Goal: Task Accomplishment & Management: Use online tool/utility

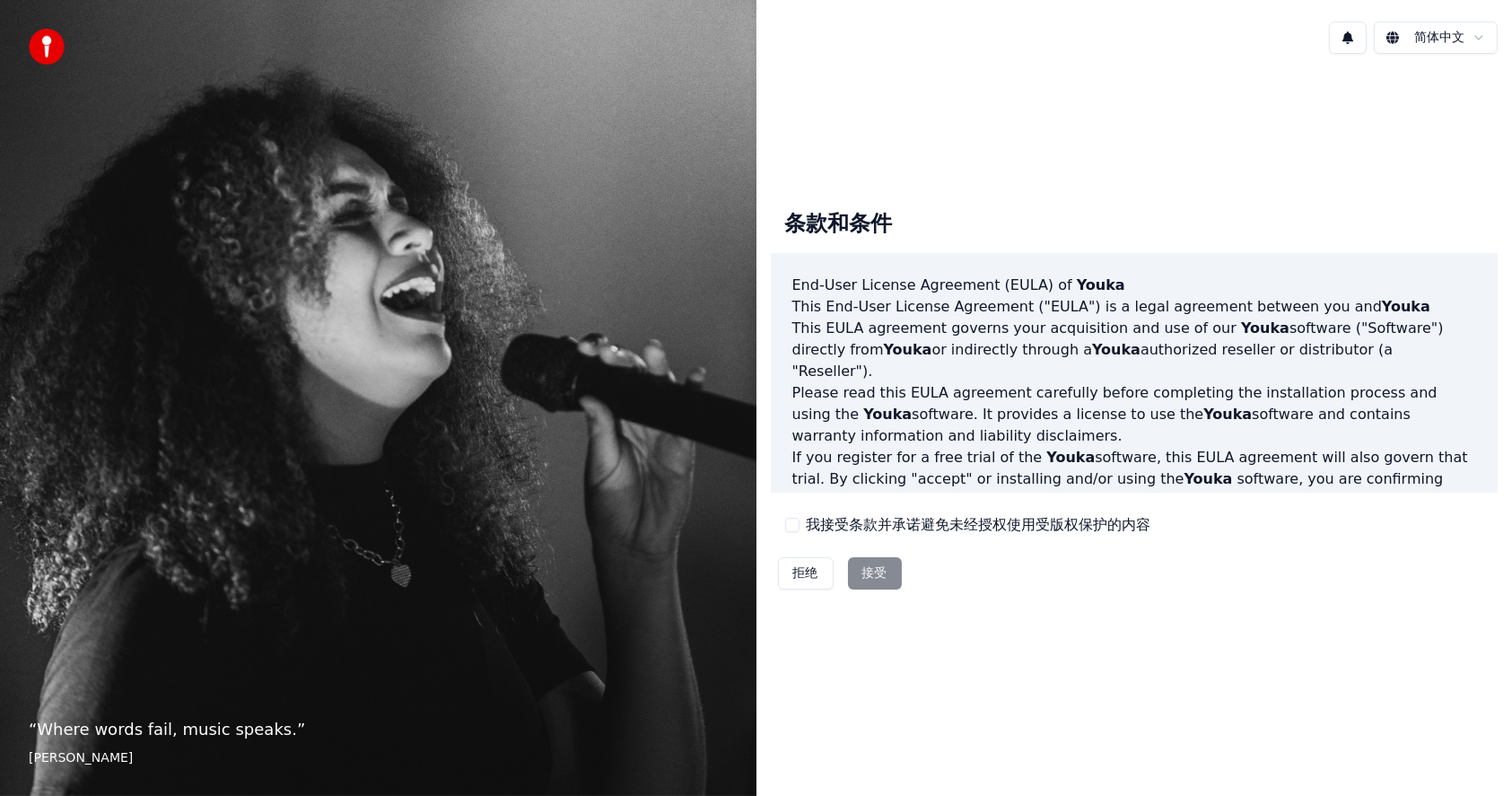
click at [794, 521] on button "我接受条款并承诺避免未经授权使用受版权保护的内容" at bounding box center [792, 525] width 15 height 15
click at [885, 570] on button "接受" at bounding box center [874, 573] width 54 height 32
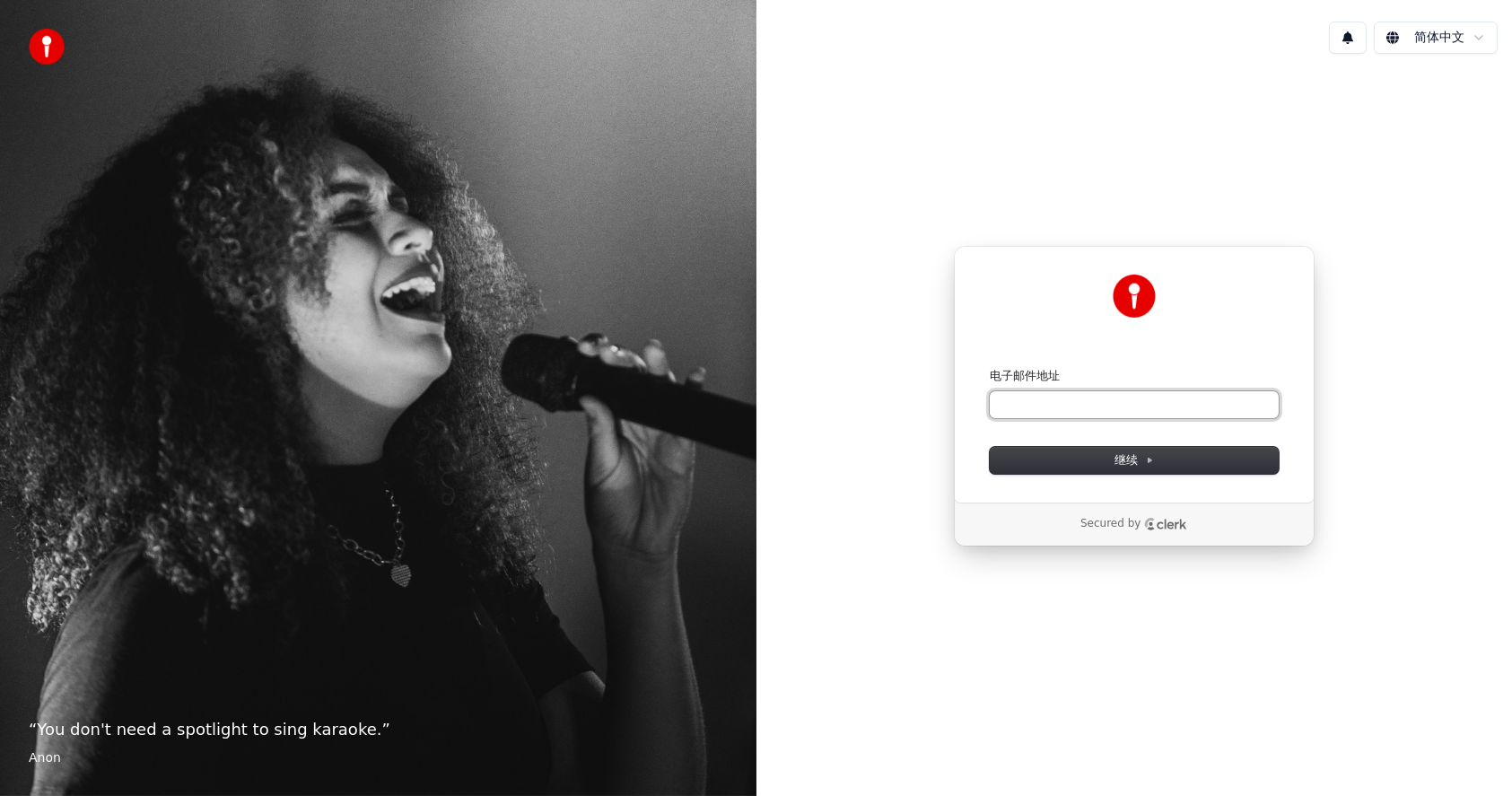
click at [1052, 398] on input "电子邮件地址" at bounding box center [1134, 405] width 289 height 27
click at [1127, 455] on span "继续" at bounding box center [1134, 460] width 39 height 16
type input "**********"
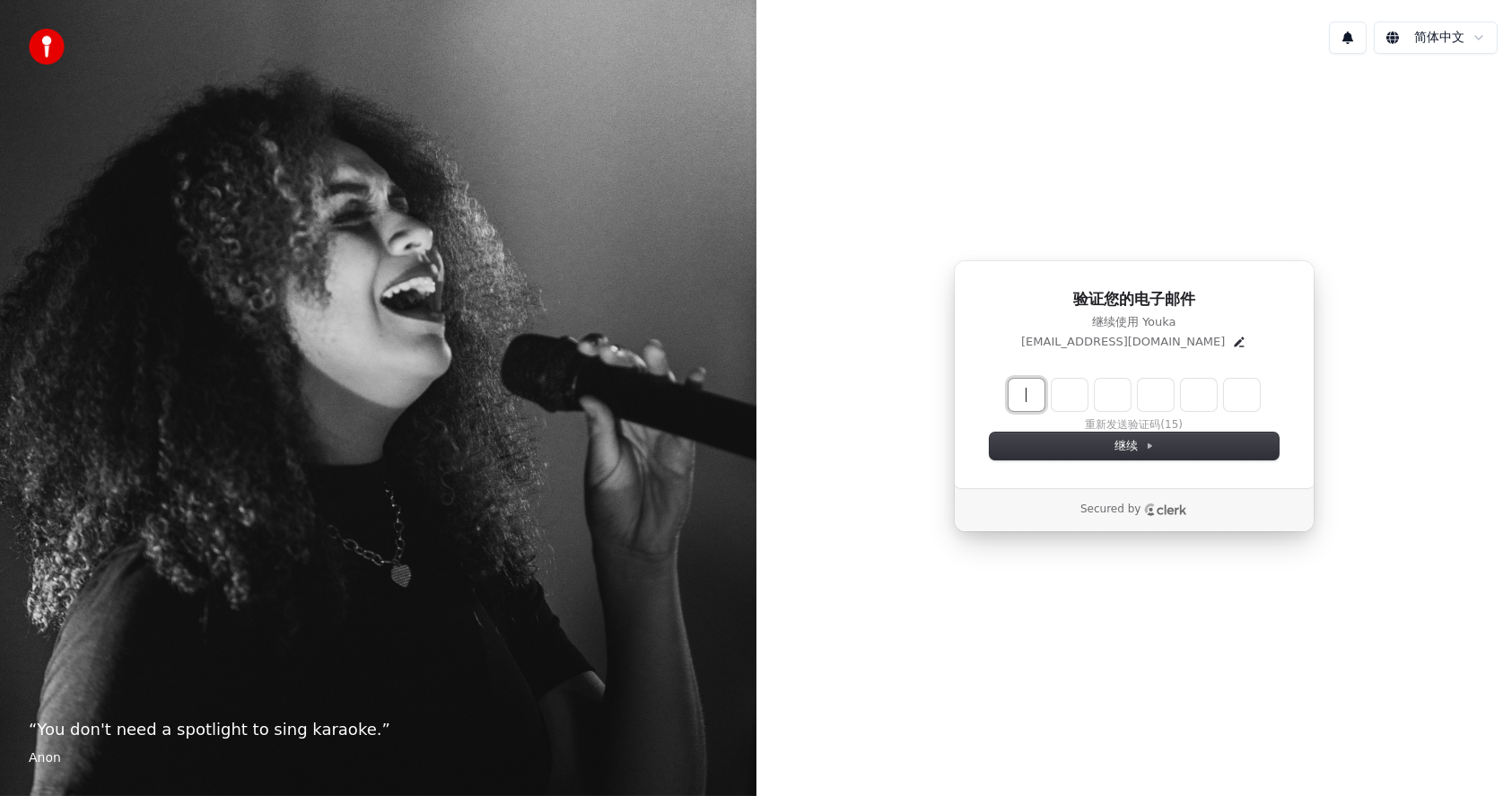
click at [1032, 397] on input "Enter verification code" at bounding box center [1151, 394] width 287 height 32
type input "******"
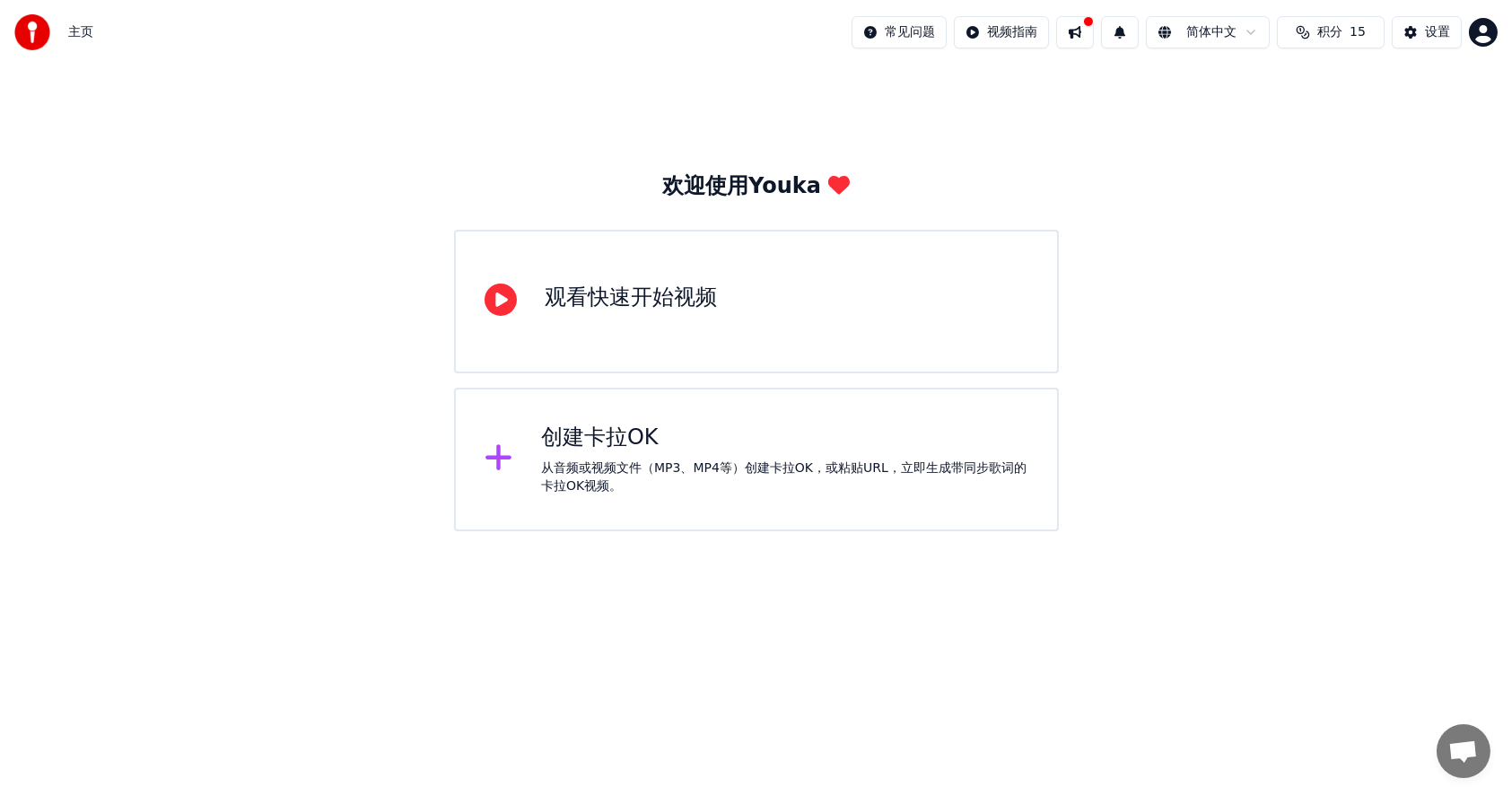
click at [637, 303] on div "观看快速开始视频" at bounding box center [632, 298] width 172 height 29
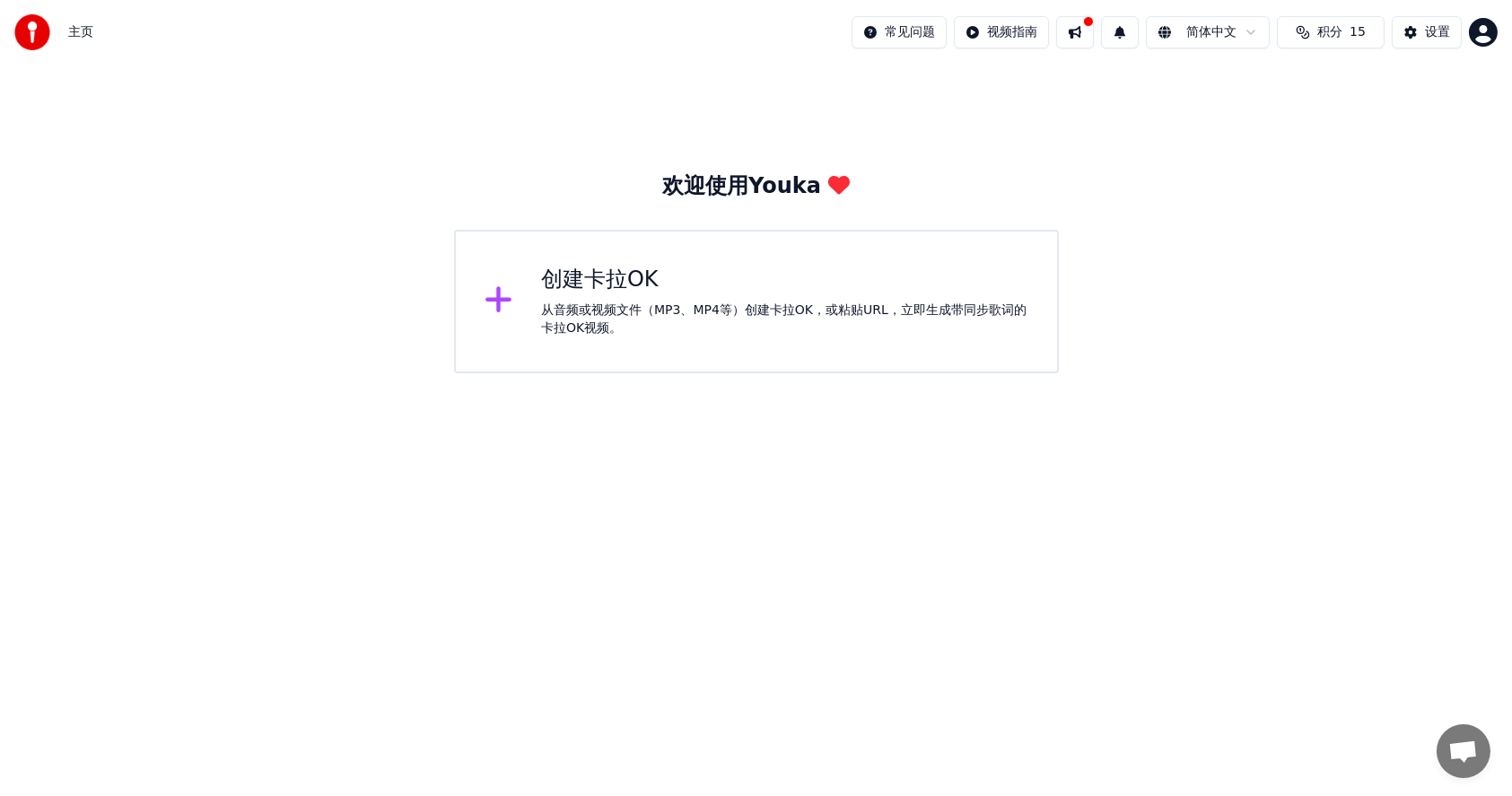
click at [64, 273] on div "欢迎使用Youka 创建[PERSON_NAME]OK 从音频或视频文件（MP3、MP4等）创建[PERSON_NAME]OK，或粘贴URL，立即生成带同步歌…" at bounding box center [756, 219] width 1512 height 309
click at [602, 289] on div "创建卡拉OK" at bounding box center [785, 280] width 488 height 29
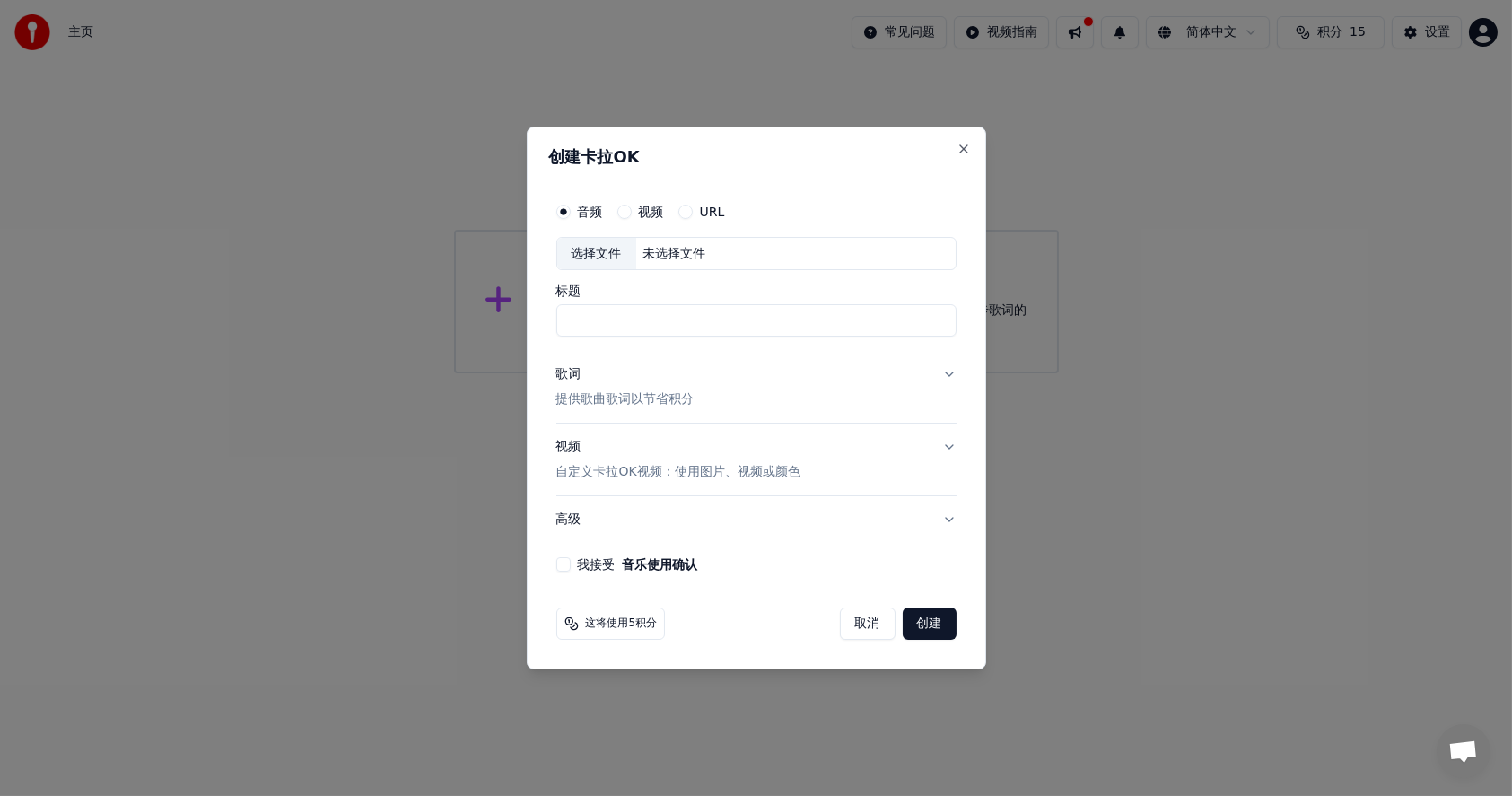
click at [692, 206] on div "URL" at bounding box center [701, 212] width 46 height 15
click at [685, 213] on button "URL" at bounding box center [685, 212] width 15 height 15
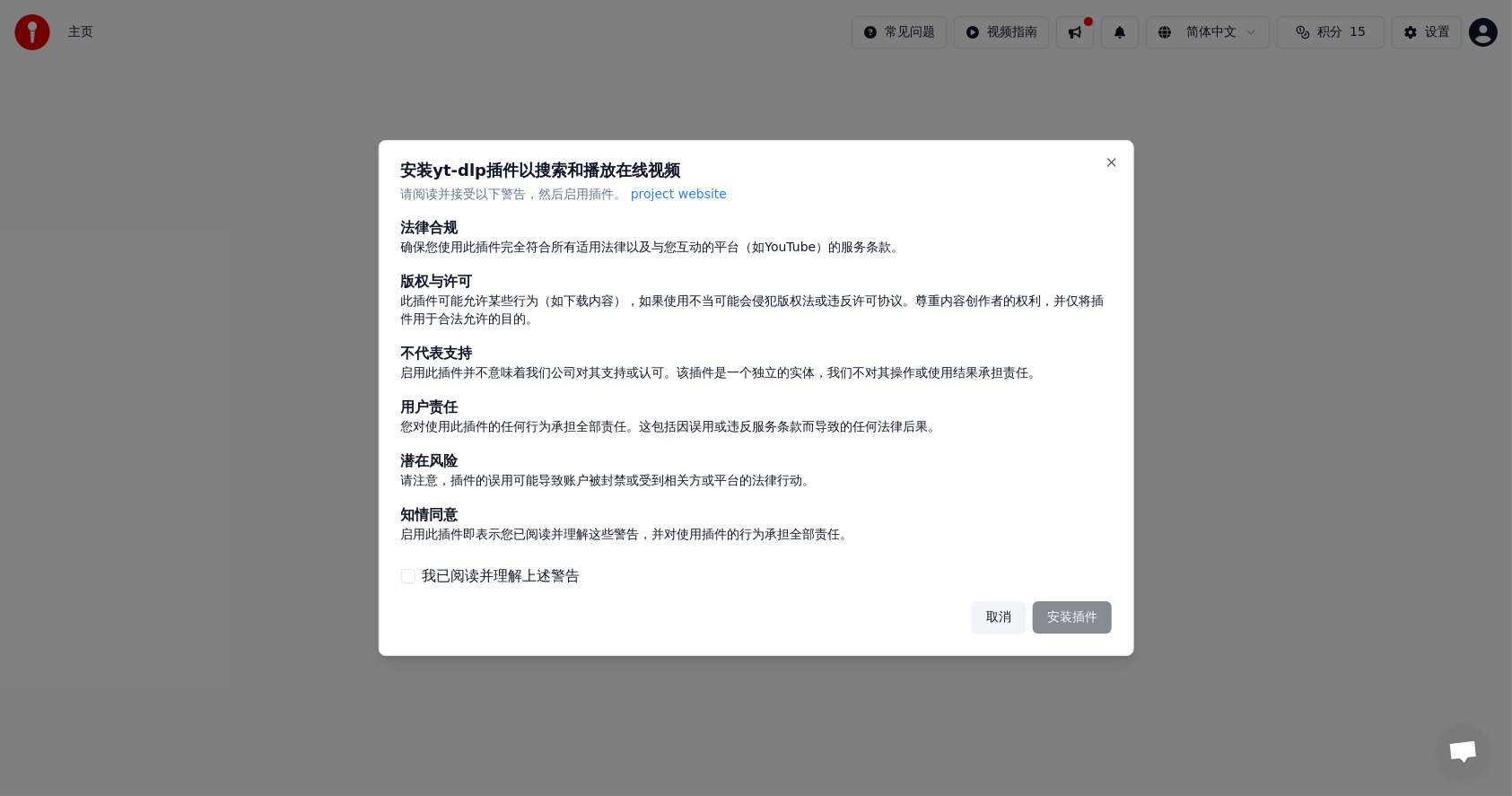
click at [502, 573] on label "我已阅读并理解上述警告" at bounding box center [500, 576] width 158 height 22
click at [415, 573] on button "我已阅读并理解上述警告" at bounding box center [407, 576] width 15 height 15
click at [1082, 617] on button "安装插件" at bounding box center [1072, 617] width 79 height 32
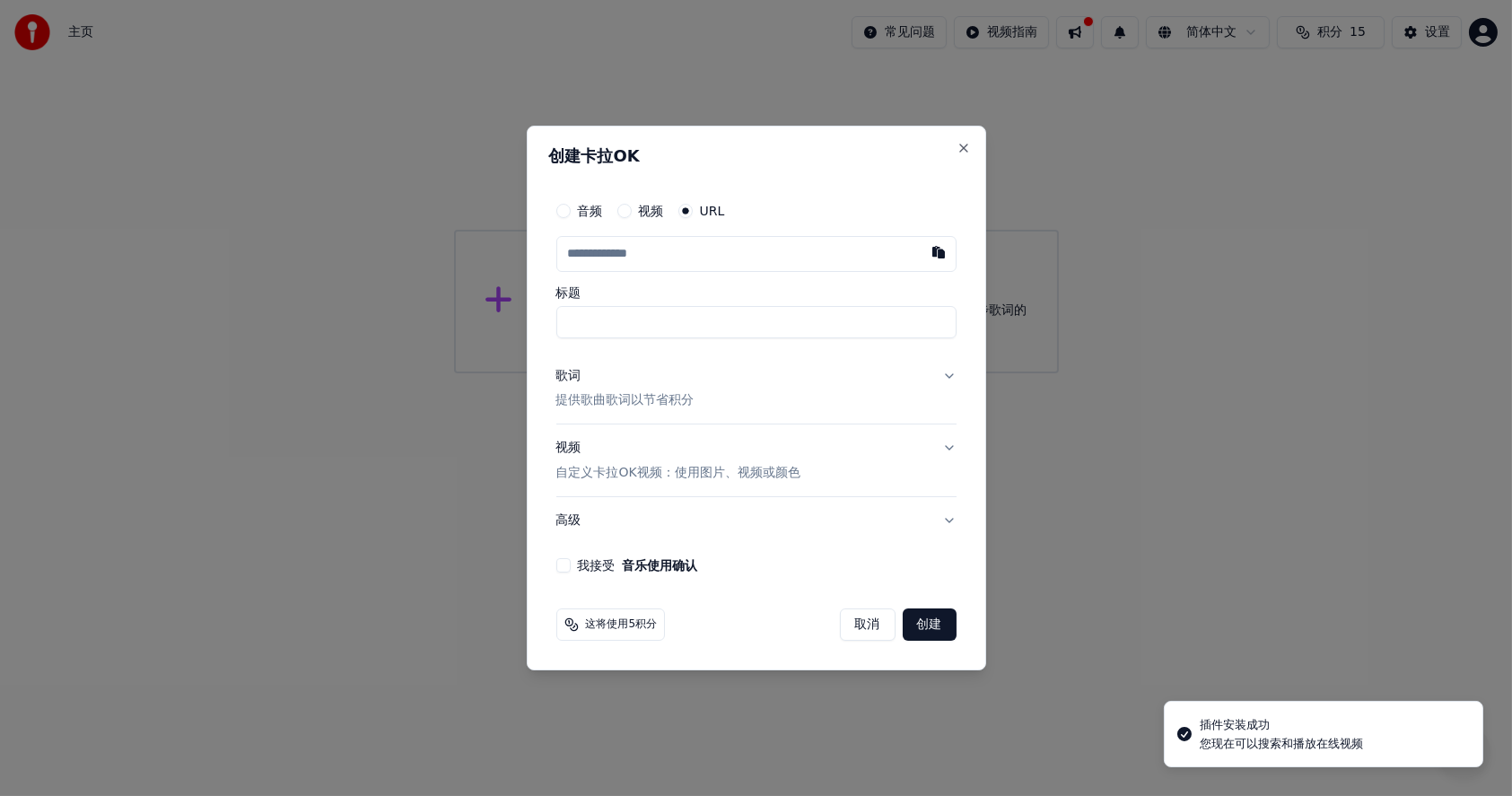
click at [684, 247] on input "text" at bounding box center [756, 253] width 400 height 36
click at [677, 248] on input "text" at bounding box center [756, 253] width 400 height 36
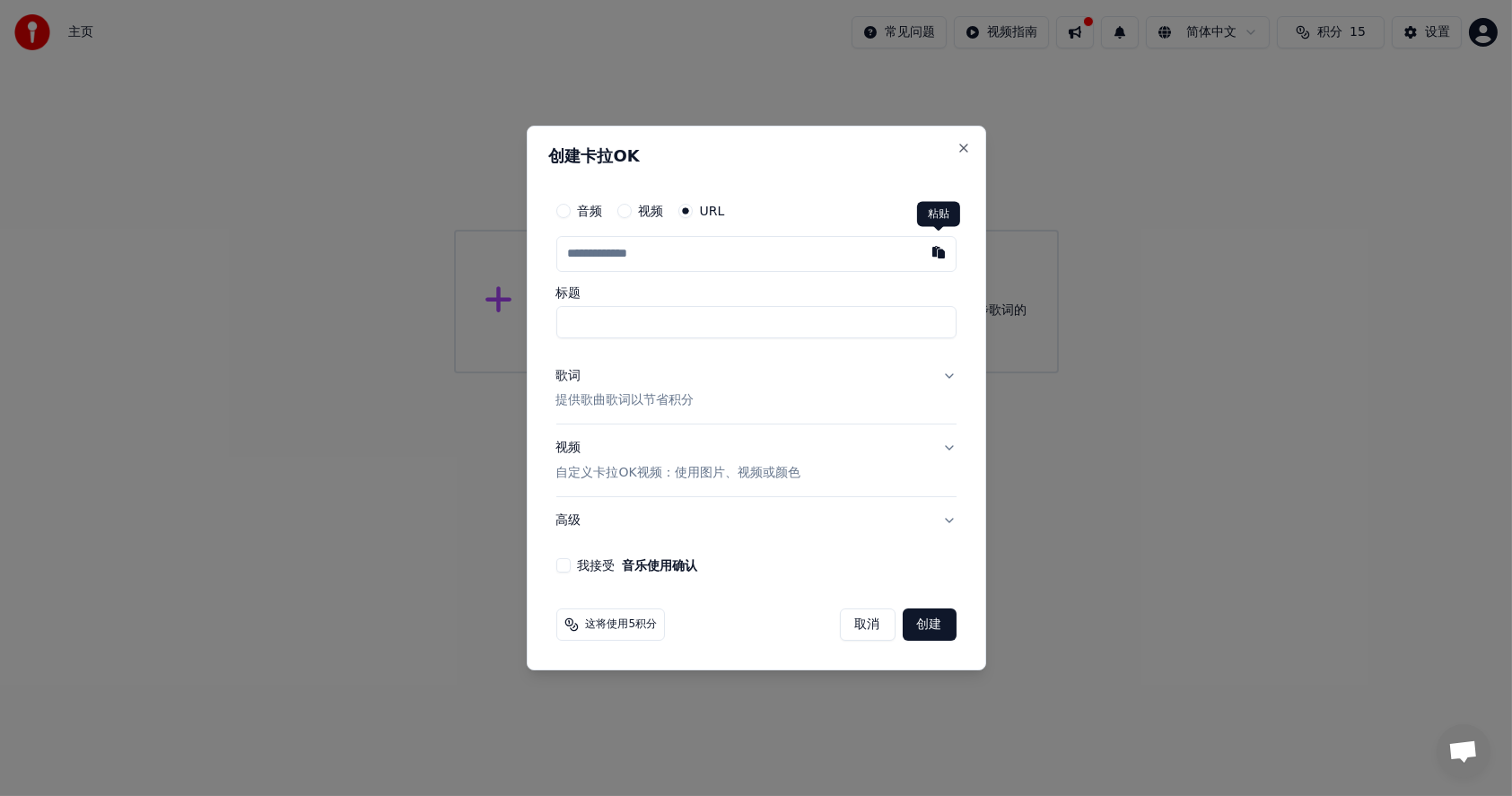
click at [933, 254] on button "button" at bounding box center [938, 252] width 36 height 32
type input "**********"
click at [921, 622] on button "创建" at bounding box center [929, 624] width 54 height 32
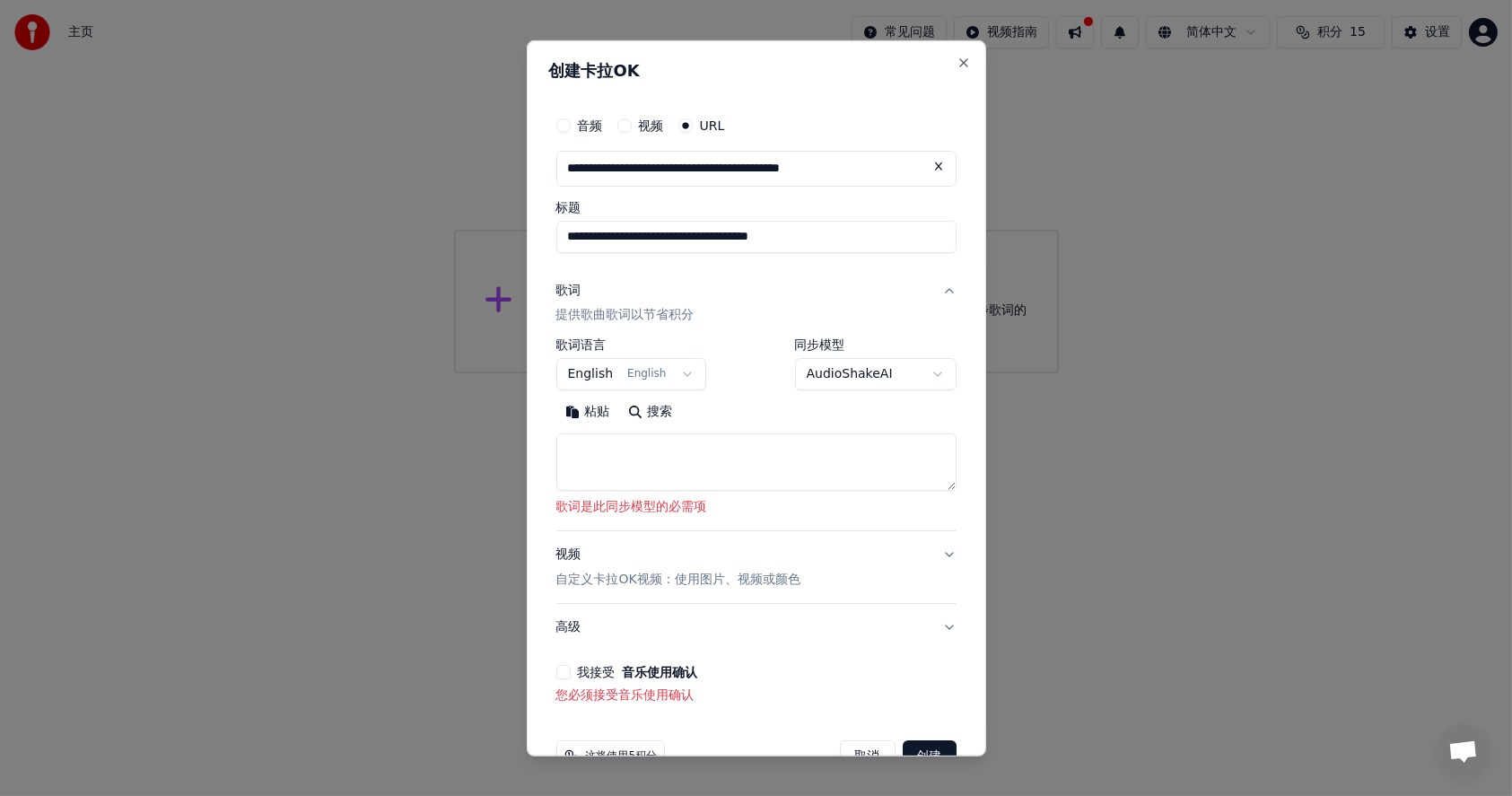
click at [729, 460] on textarea at bounding box center [756, 461] width 400 height 57
click at [686, 510] on p "歌词是此同步模型的必需项" at bounding box center [756, 507] width 400 height 18
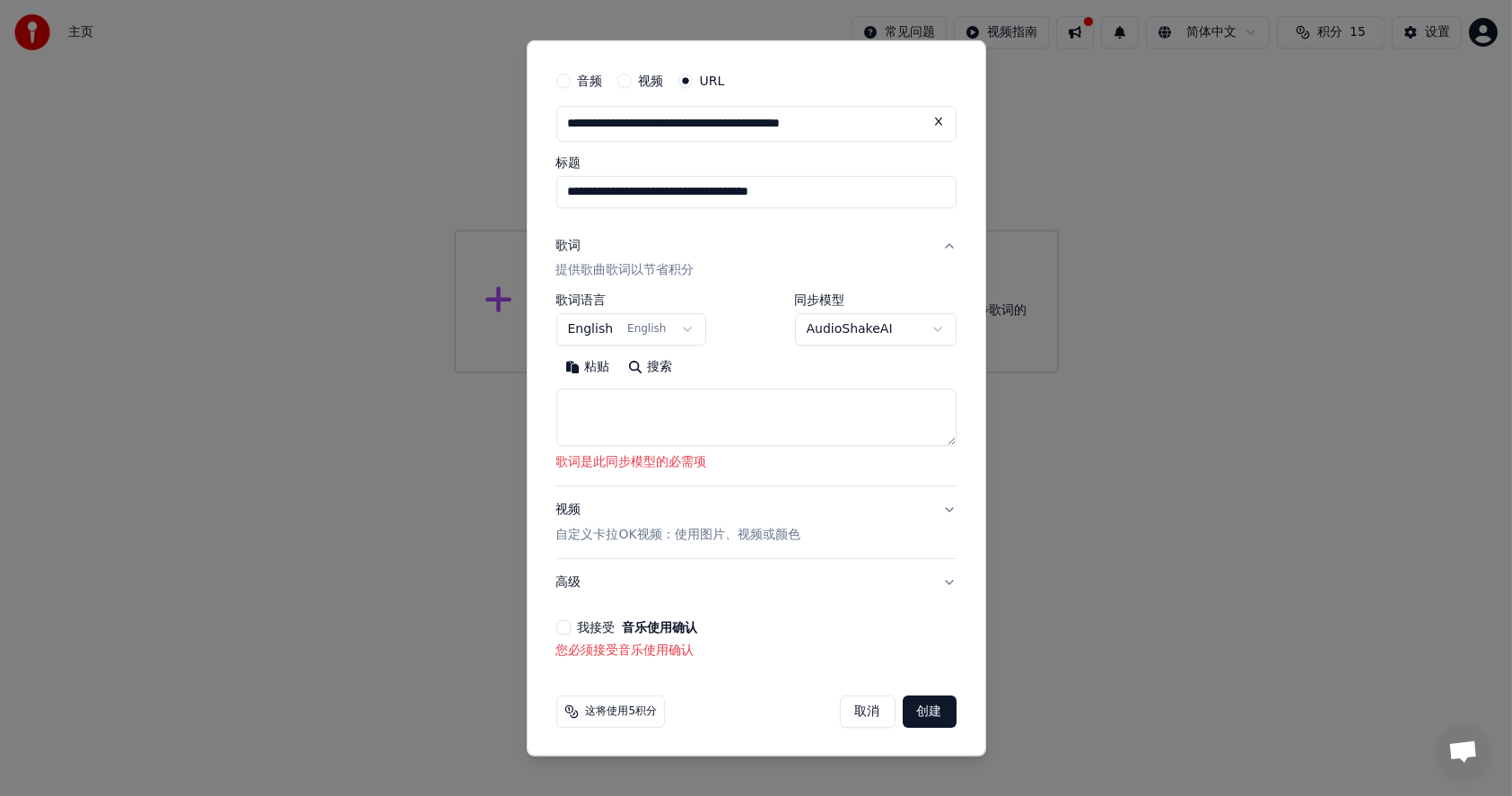
click at [562, 624] on button "我接受 音乐使用确认" at bounding box center [563, 627] width 15 height 15
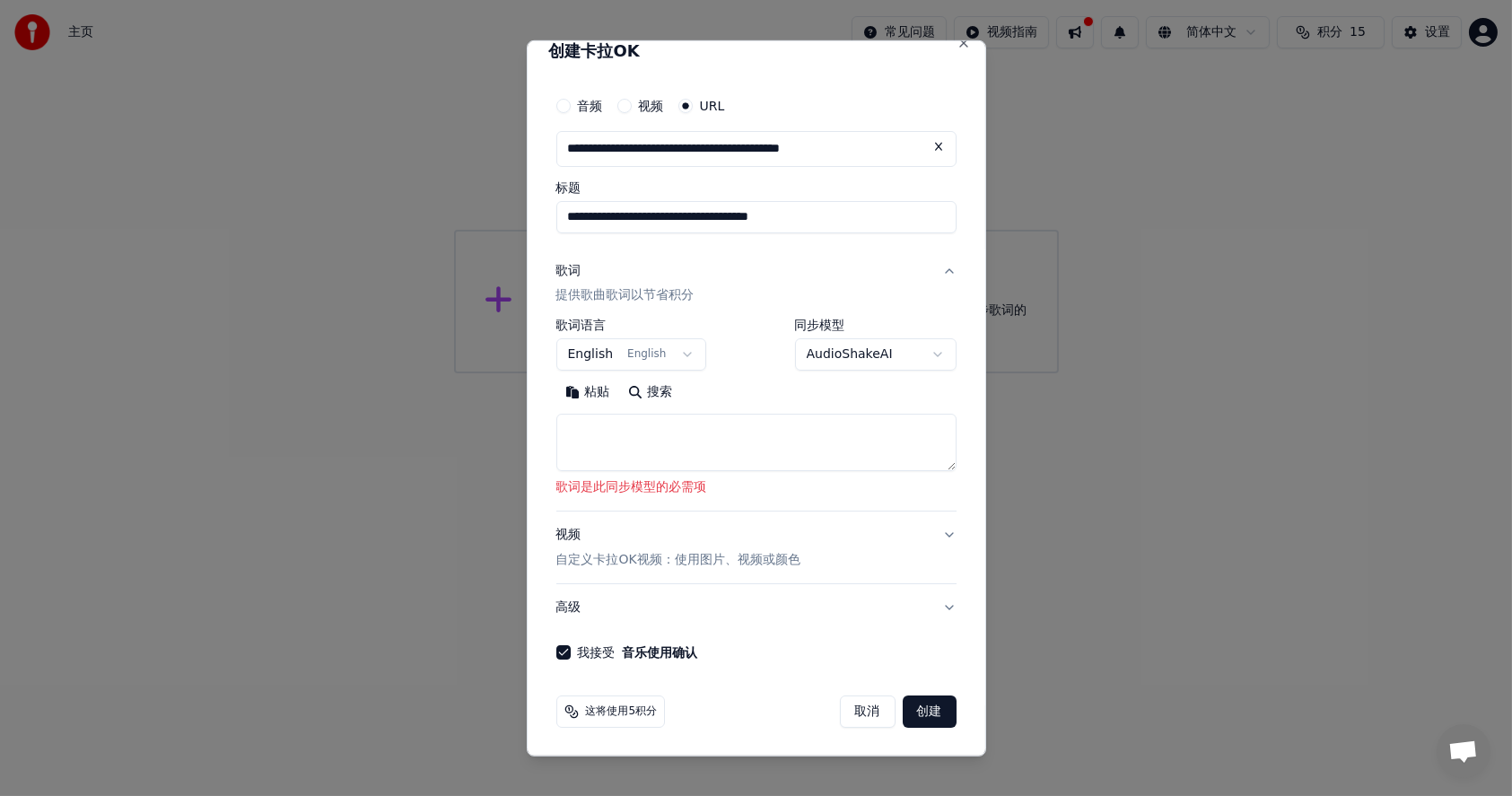
click at [914, 713] on button "创建" at bounding box center [929, 711] width 54 height 32
click at [667, 455] on textarea at bounding box center [756, 442] width 400 height 57
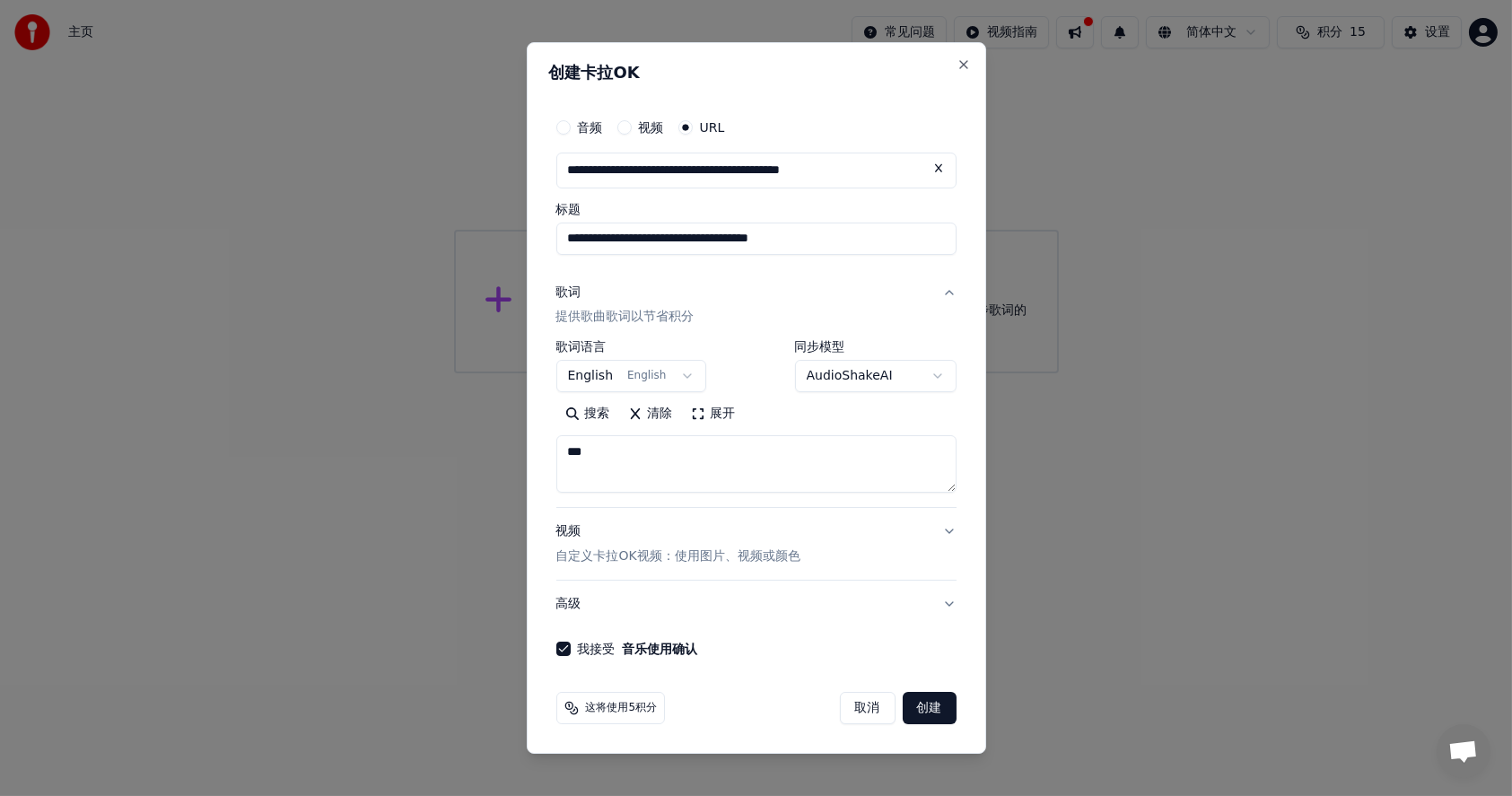
scroll to position [0, 0]
type textarea "***"
click at [678, 374] on body "**********" at bounding box center [756, 187] width 1512 height 374
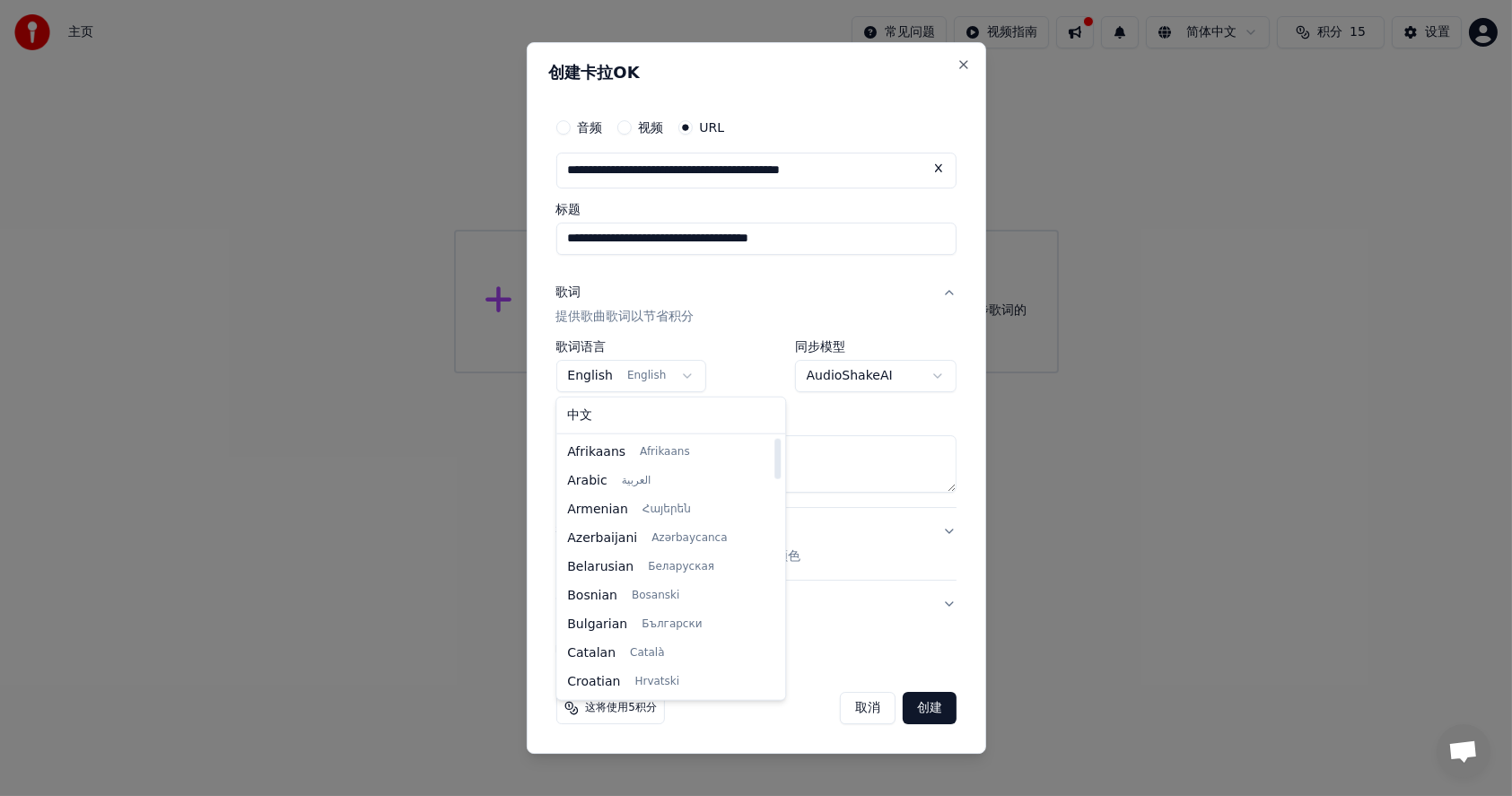
click at [900, 374] on body "**********" at bounding box center [756, 187] width 1512 height 374
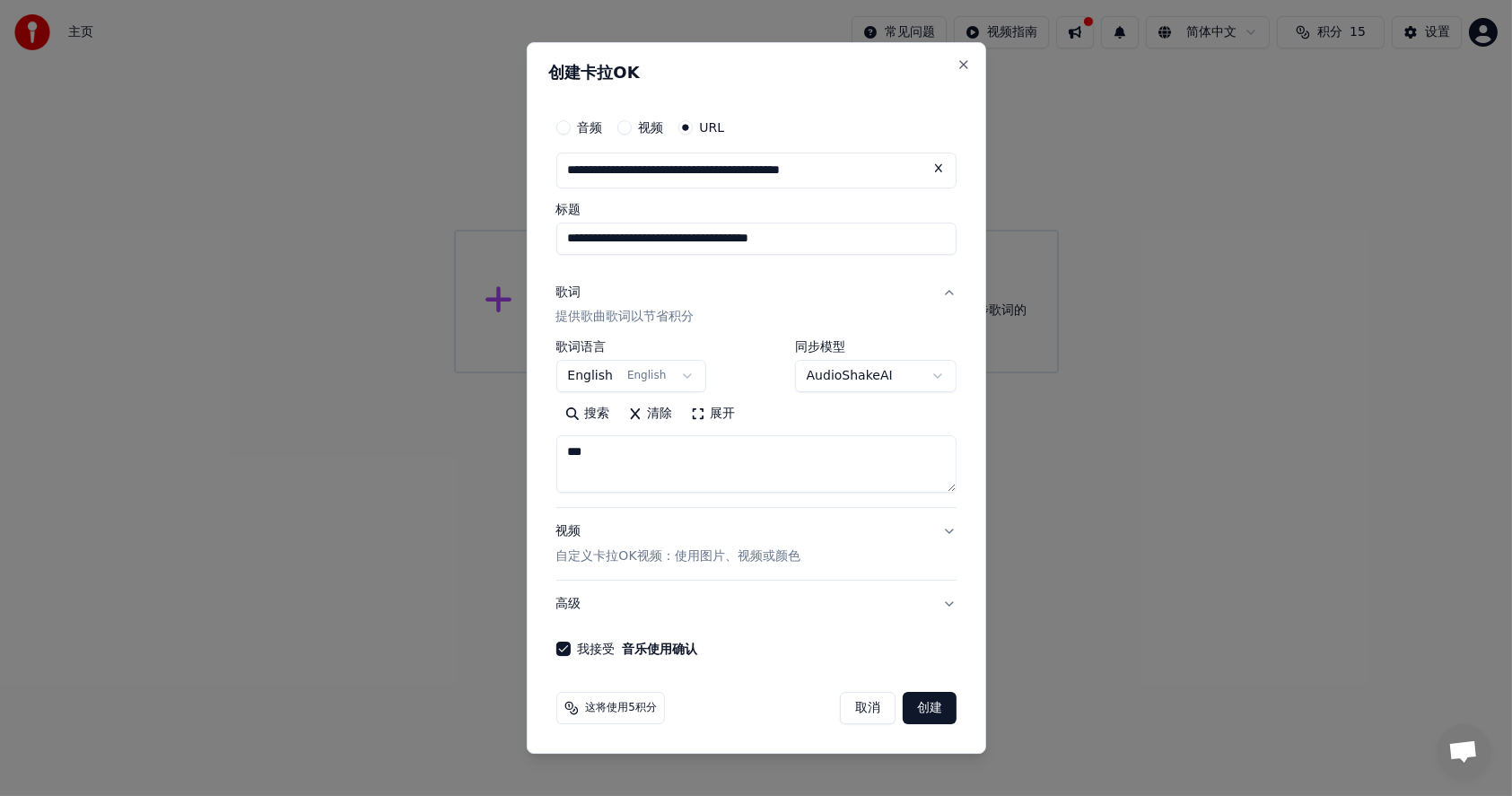
click at [926, 707] on button "创建" at bounding box center [929, 708] width 54 height 32
select select "**"
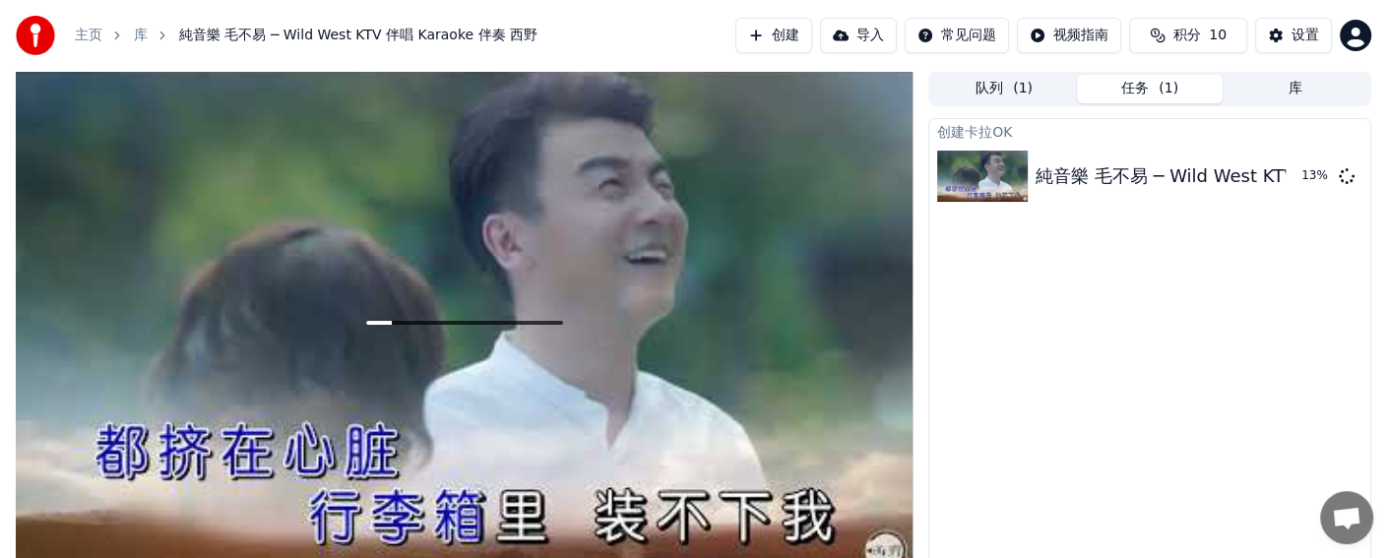
click at [1297, 86] on button "库" at bounding box center [1296, 89] width 146 height 29
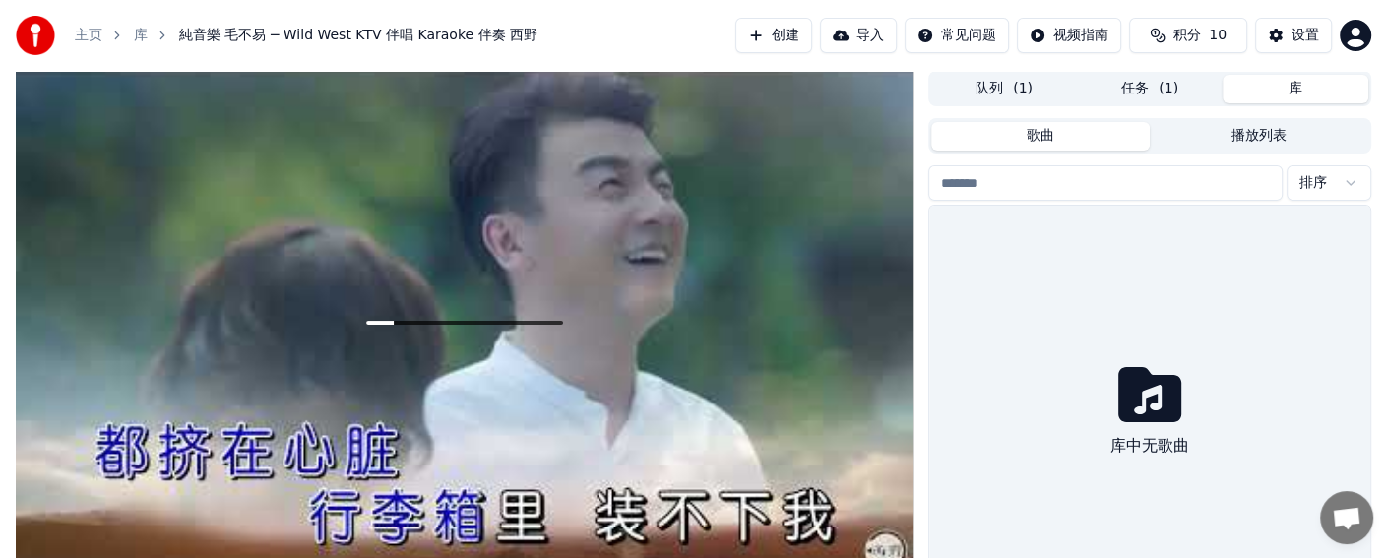
click at [1169, 92] on span "( 1 )" at bounding box center [1169, 89] width 20 height 20
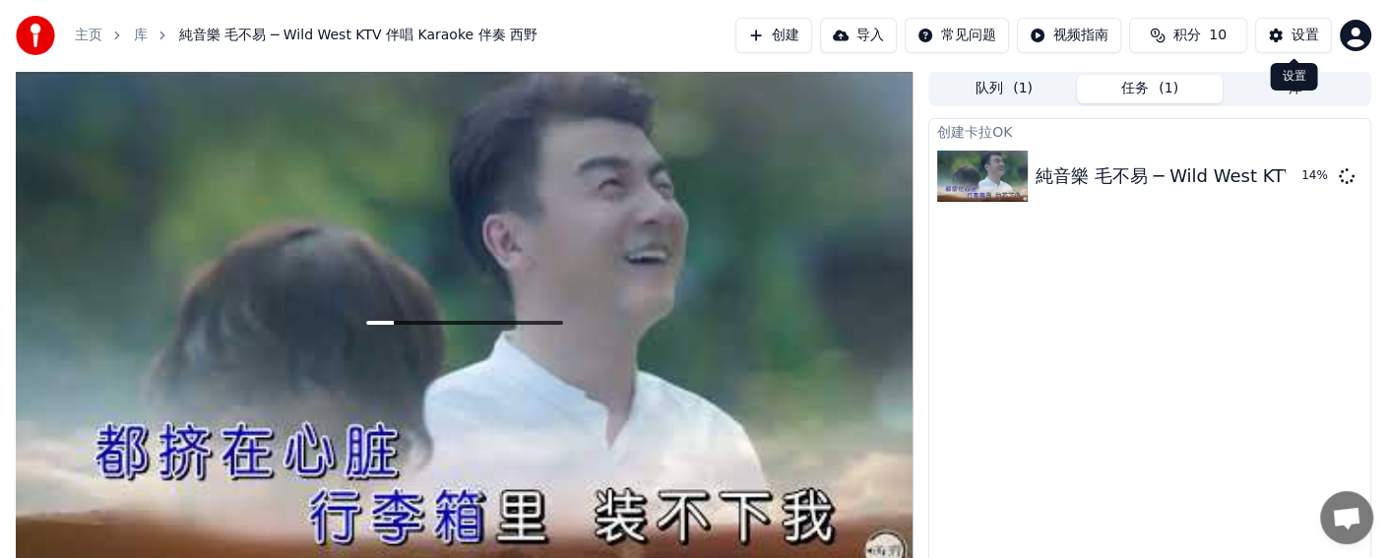
click at [1287, 35] on button "设置" at bounding box center [1293, 35] width 77 height 35
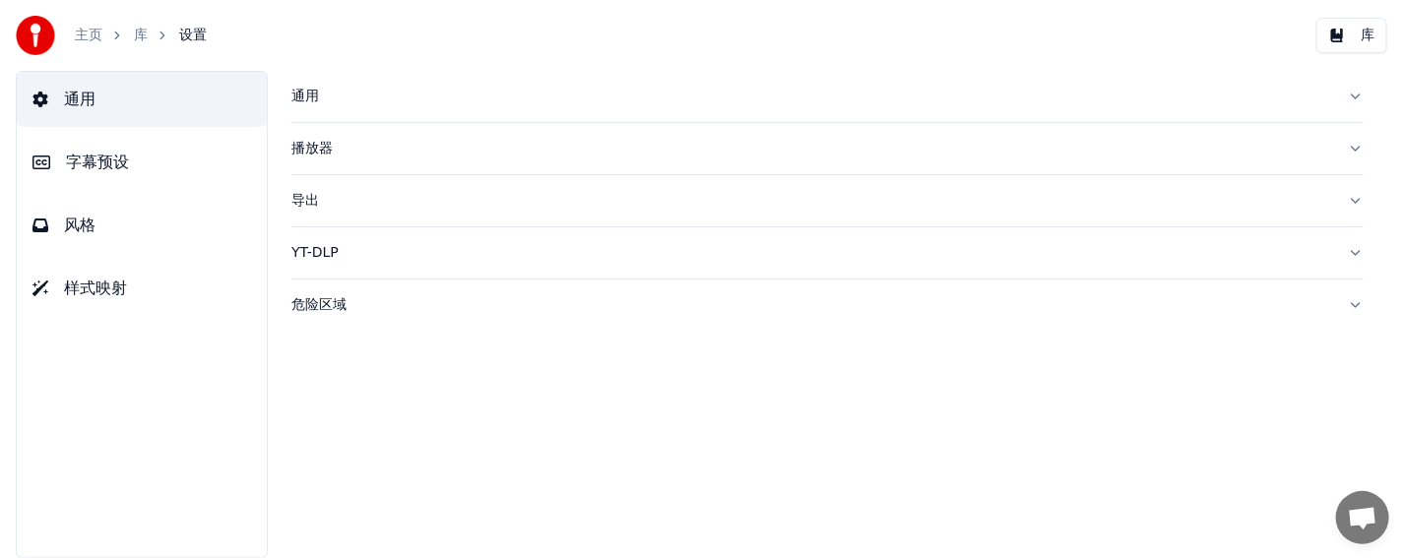
click at [307, 200] on div "导出" at bounding box center [811, 201] width 1040 height 20
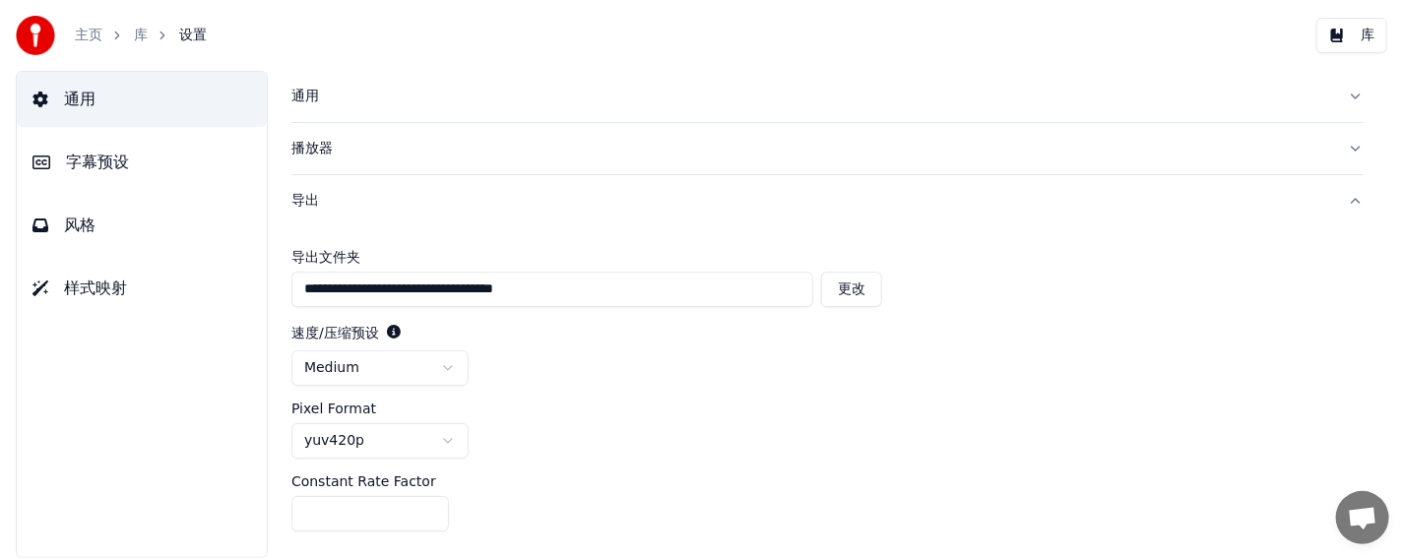
click at [309, 200] on div "导出" at bounding box center [811, 201] width 1040 height 20
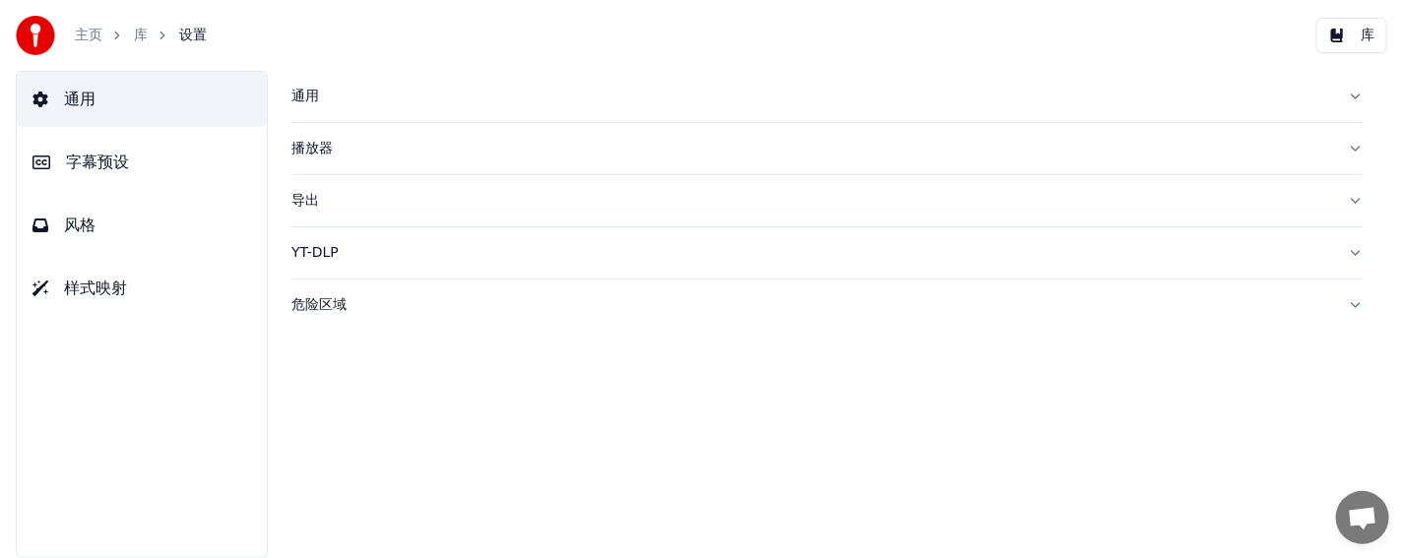
click at [138, 33] on link "库" at bounding box center [141, 36] width 14 height 20
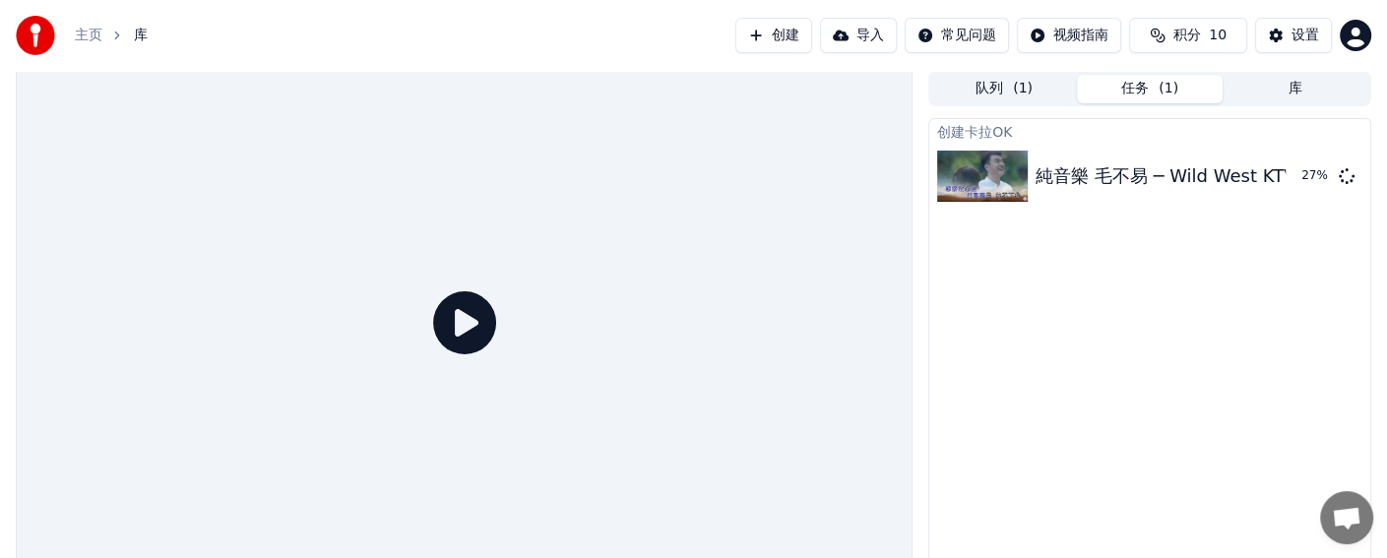
click at [90, 34] on link "主页" at bounding box center [89, 36] width 28 height 20
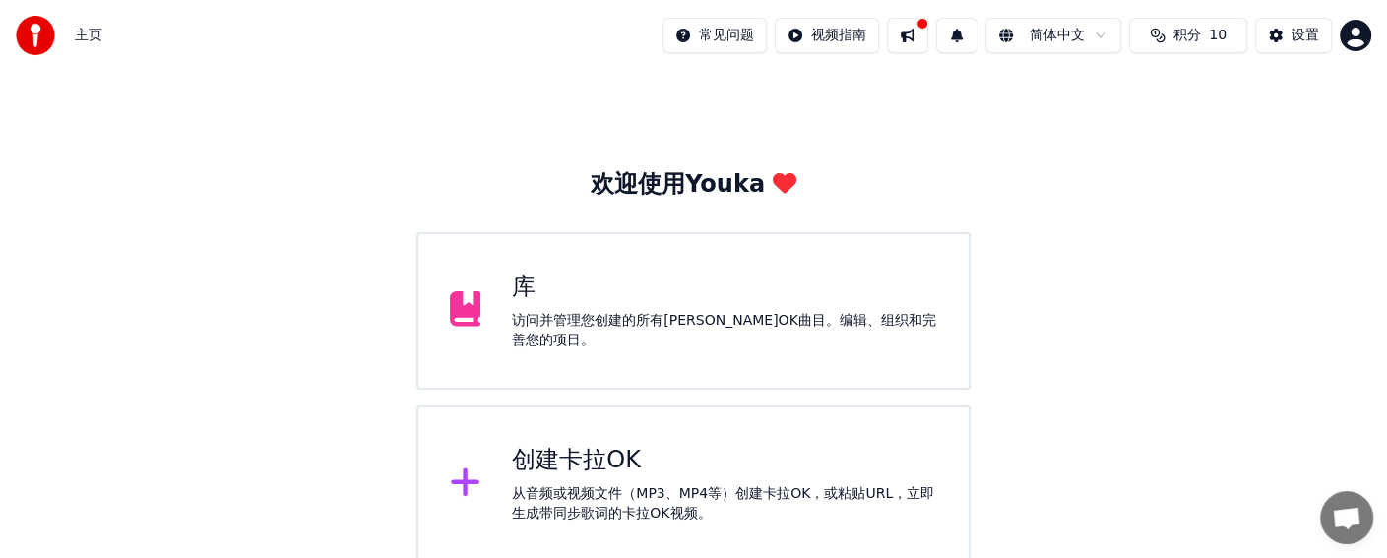
scroll to position [25, 0]
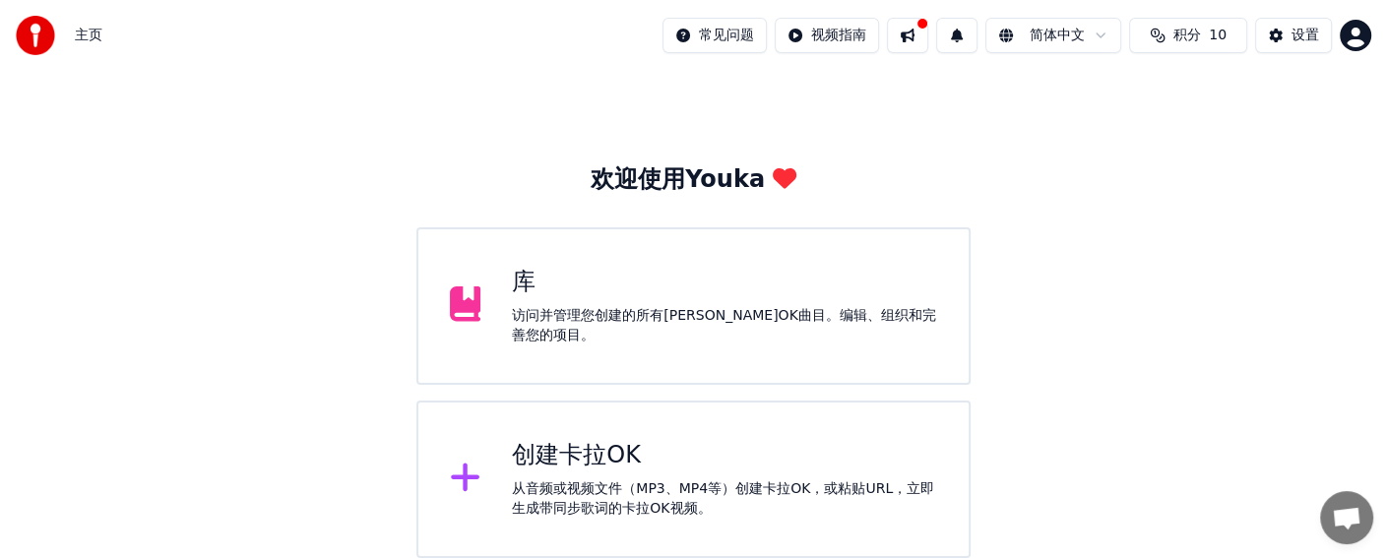
click at [591, 298] on div "库" at bounding box center [724, 283] width 425 height 32
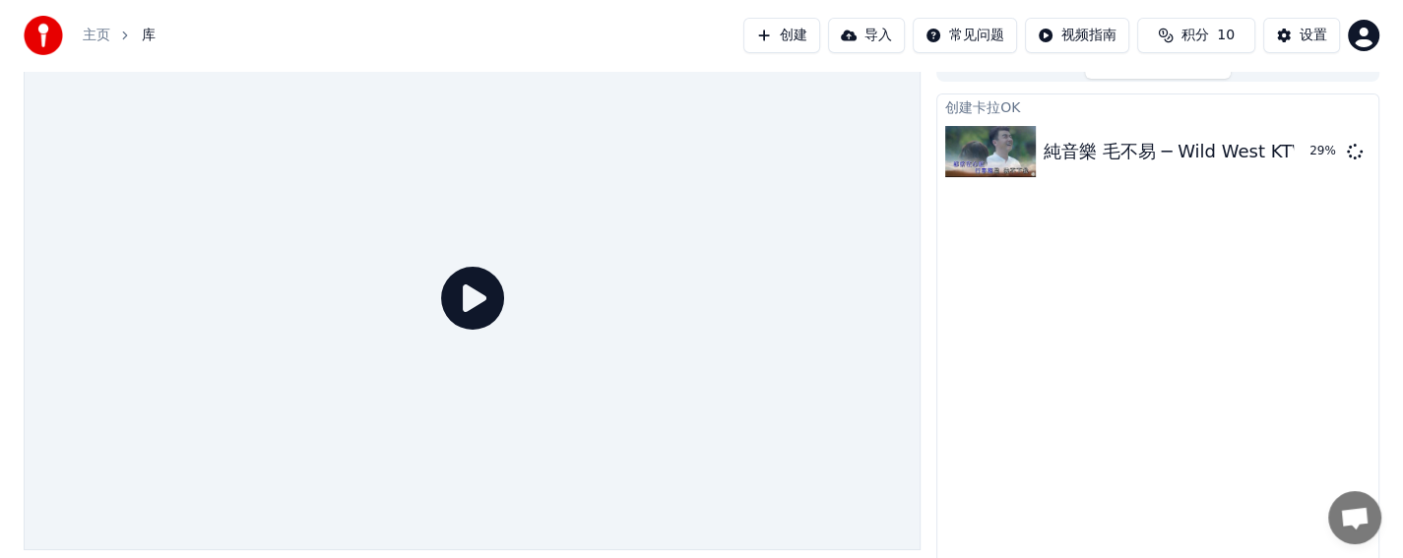
scroll to position [34, 0]
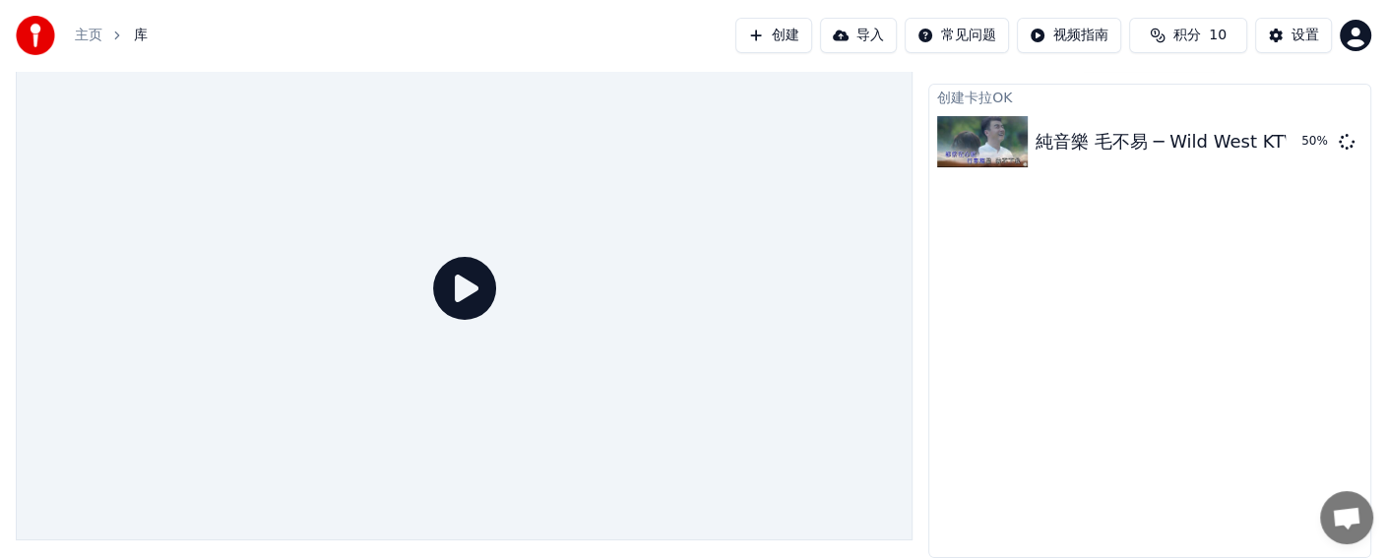
click at [1323, 265] on div "创建卡拉OK 純音樂 毛不易 ─ Wild West KTV 伴唱 Karaoke 伴奏 西野 50 %" at bounding box center [1149, 321] width 443 height 474
click at [777, 34] on button "创建" at bounding box center [773, 35] width 77 height 35
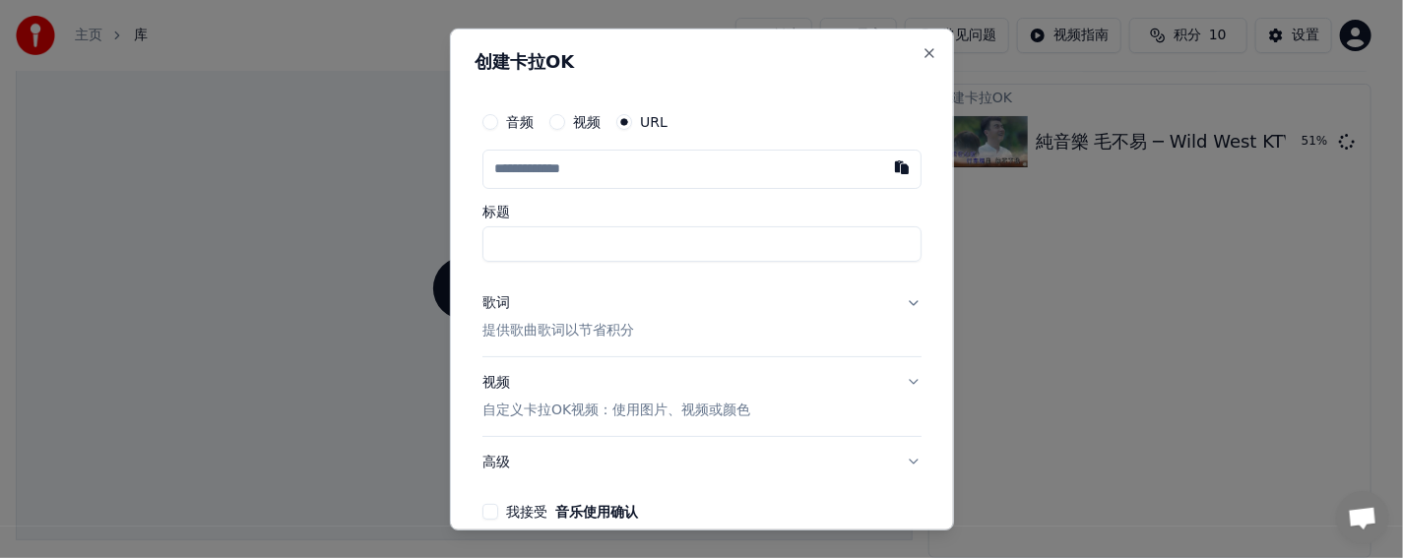
click at [664, 167] on input "text" at bounding box center [701, 168] width 439 height 39
type input "**********"
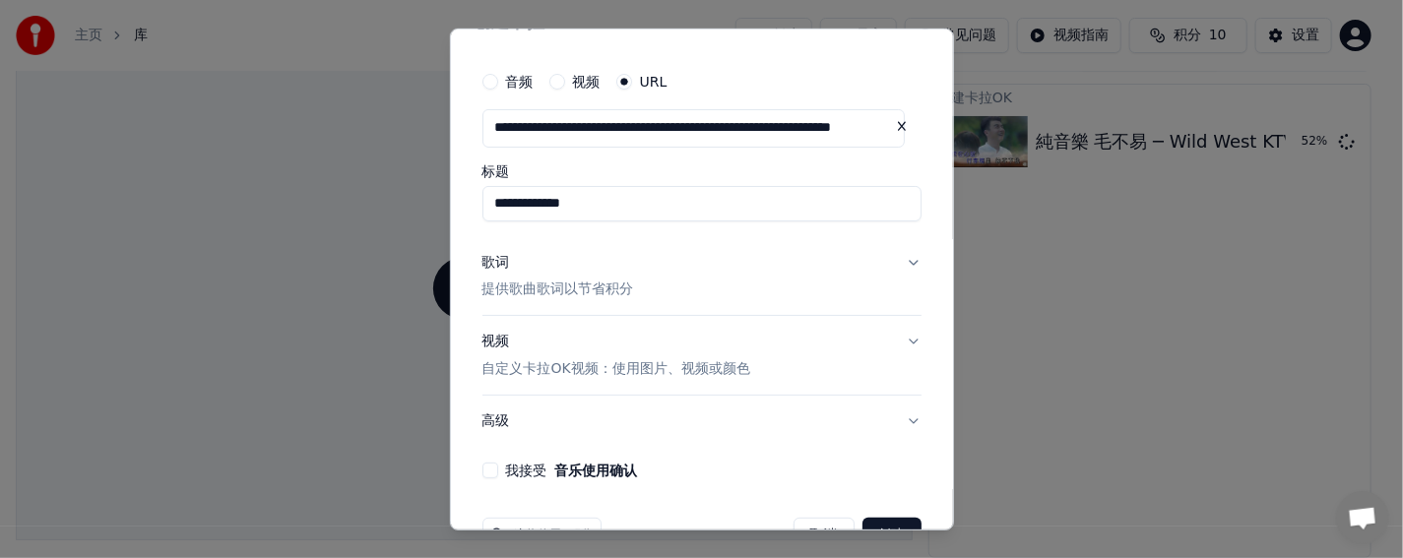
scroll to position [95, 0]
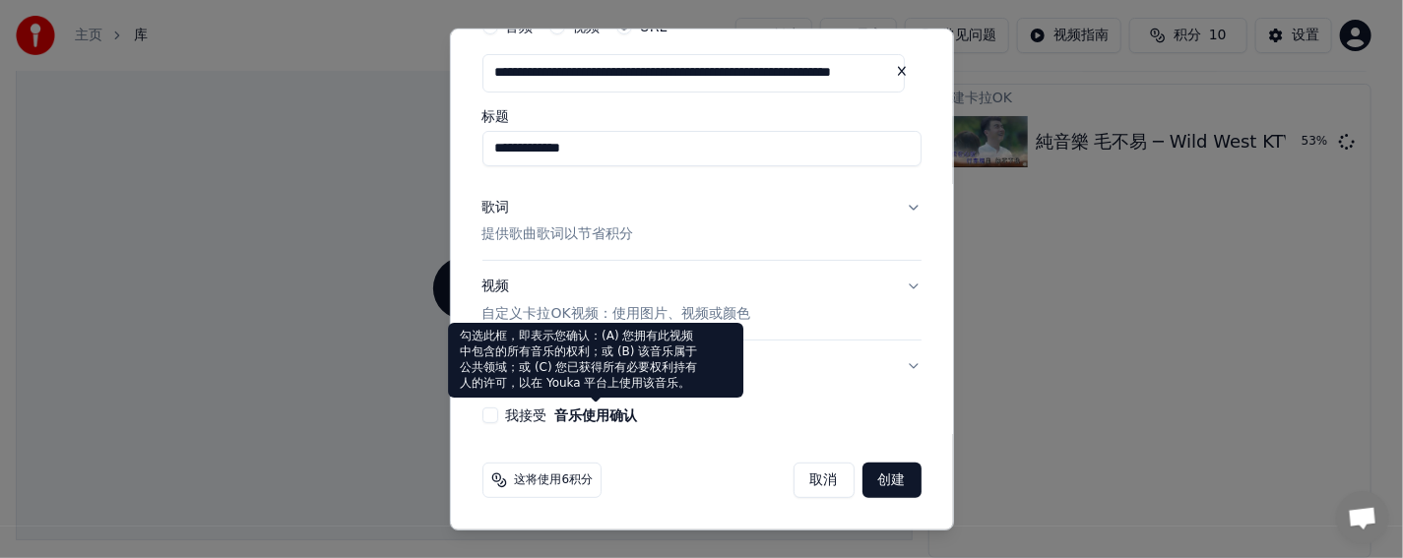
type input "**********"
click at [497, 408] on button "我接受 音乐使用确认" at bounding box center [490, 416] width 16 height 16
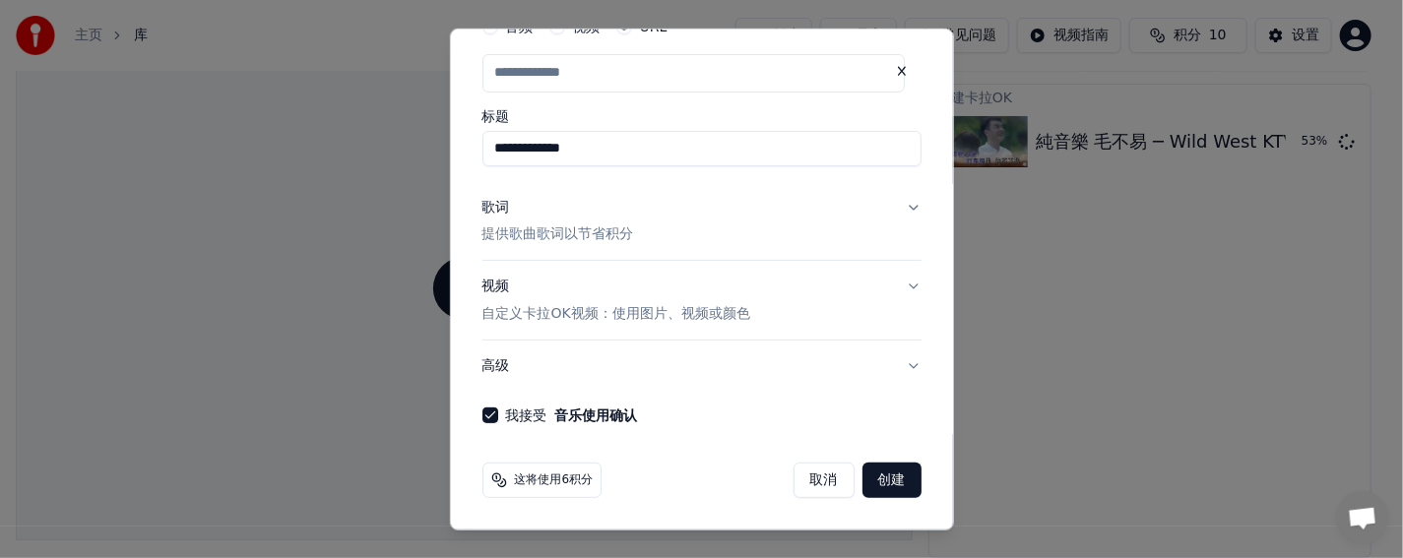
click at [882, 484] on button "创建" at bounding box center [891, 480] width 59 height 35
type input "**********"
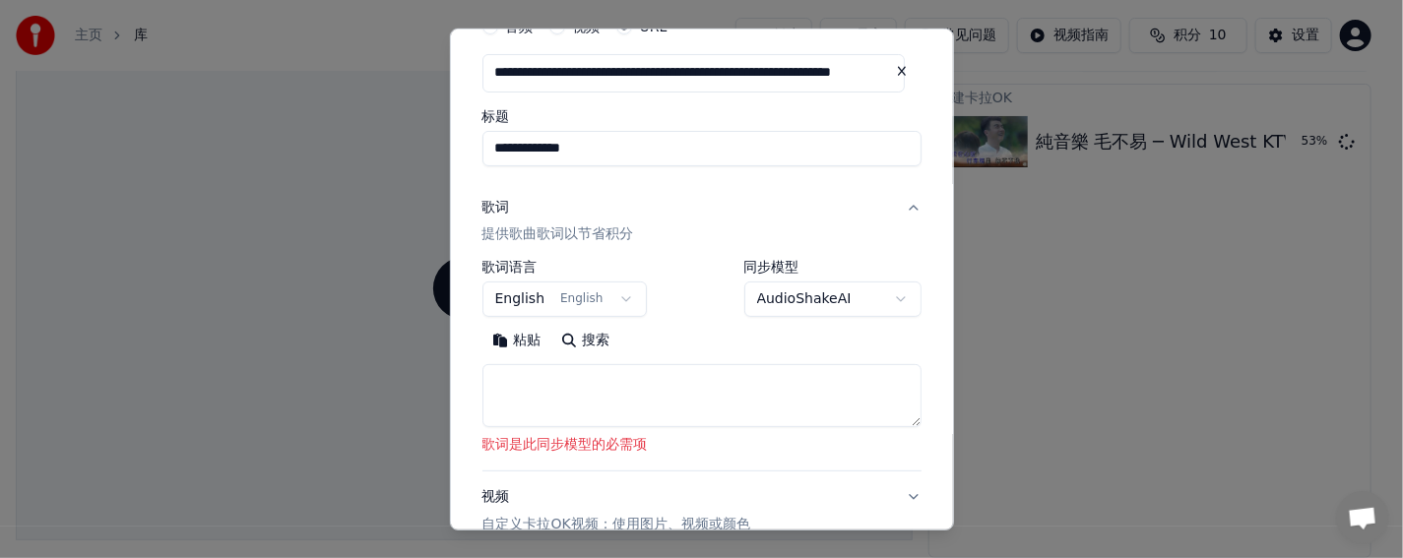
click at [722, 398] on textarea at bounding box center [701, 395] width 439 height 63
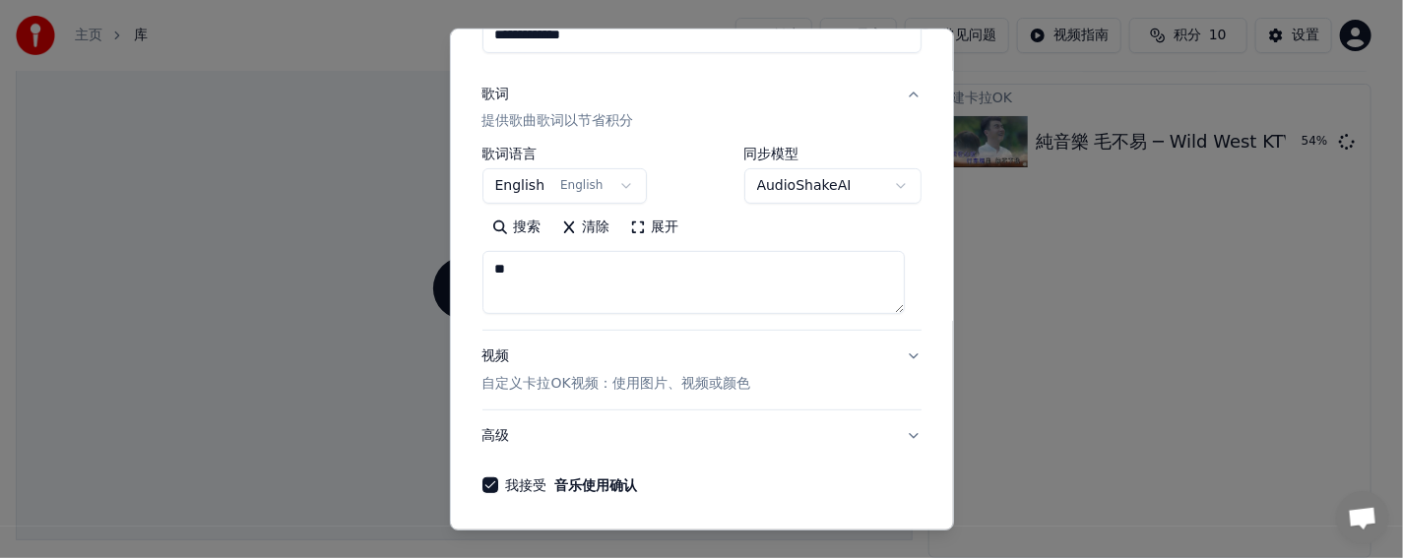
scroll to position [279, 0]
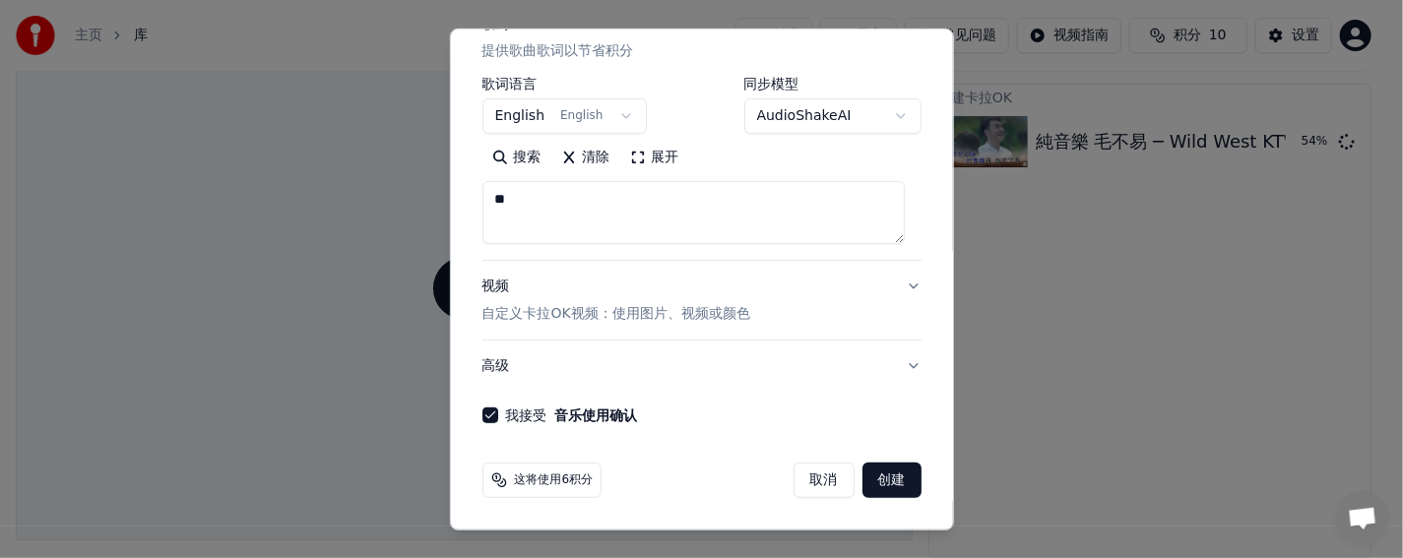
type textarea "**"
click at [873, 474] on button "创建" at bounding box center [891, 480] width 59 height 35
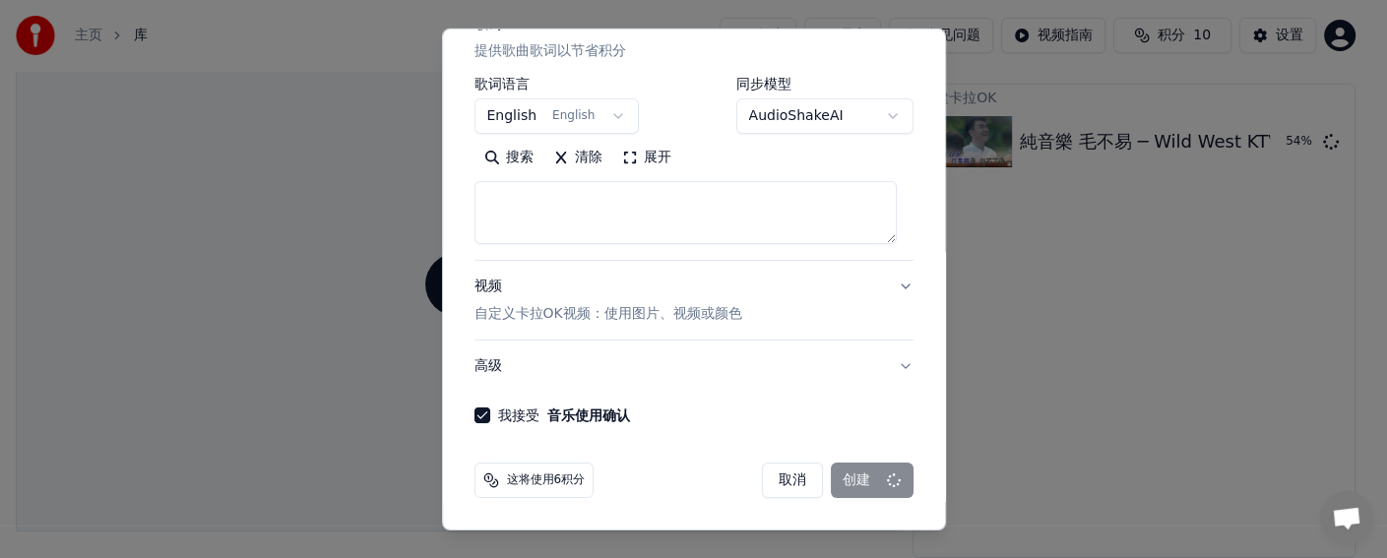
select select
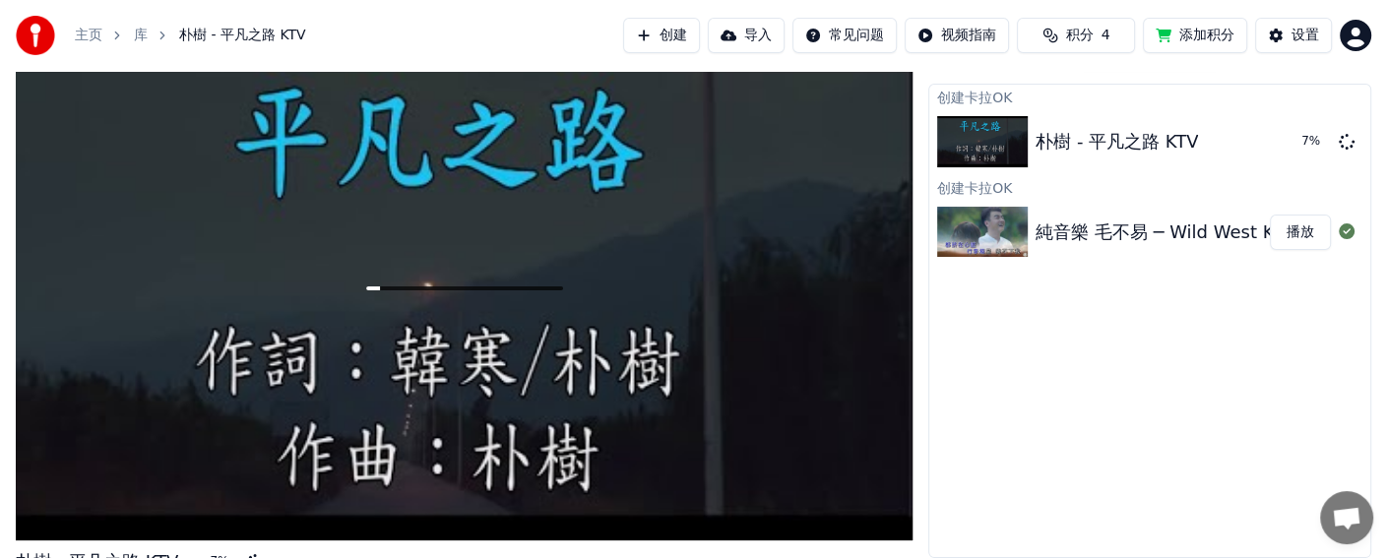
click at [1317, 402] on div "创建卡拉OK 朴樹 - 平凡之路 KTV 7 % 创建卡拉OK 純音樂 毛不易 ─ Wild West KTV 伴唱 Karaoke 伴奏 西野 播放" at bounding box center [1149, 321] width 443 height 474
click at [661, 34] on button "创建" at bounding box center [661, 35] width 77 height 35
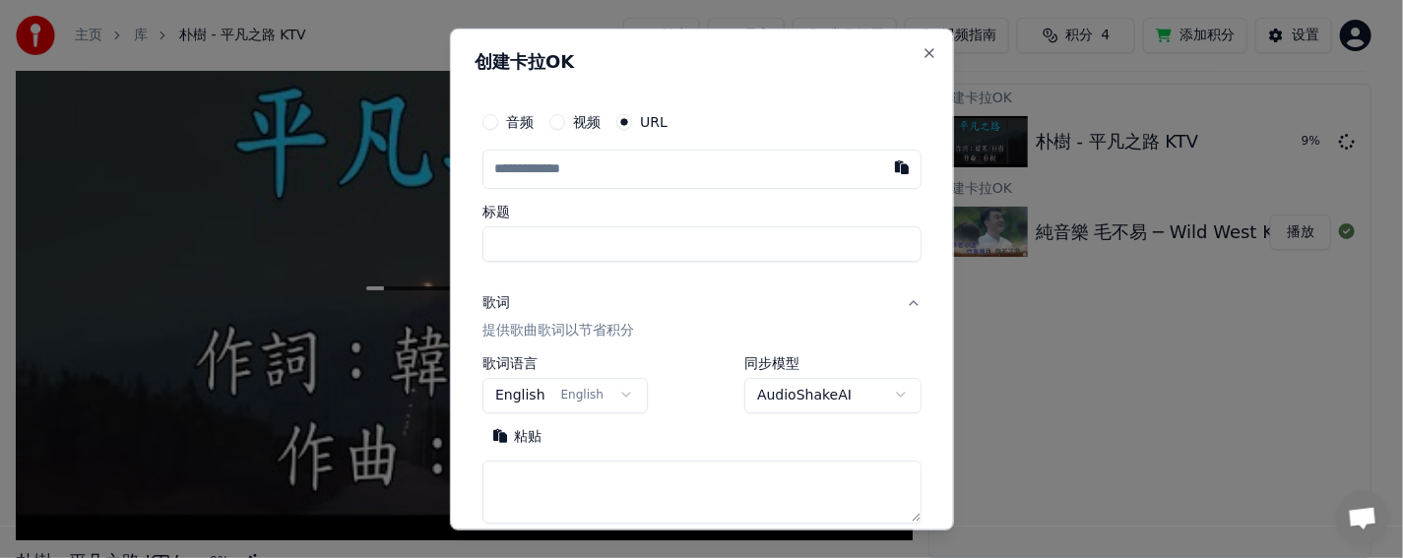
click at [567, 168] on input "text" at bounding box center [701, 168] width 439 height 39
click at [884, 172] on button "button" at bounding box center [901, 166] width 39 height 35
type input "**********"
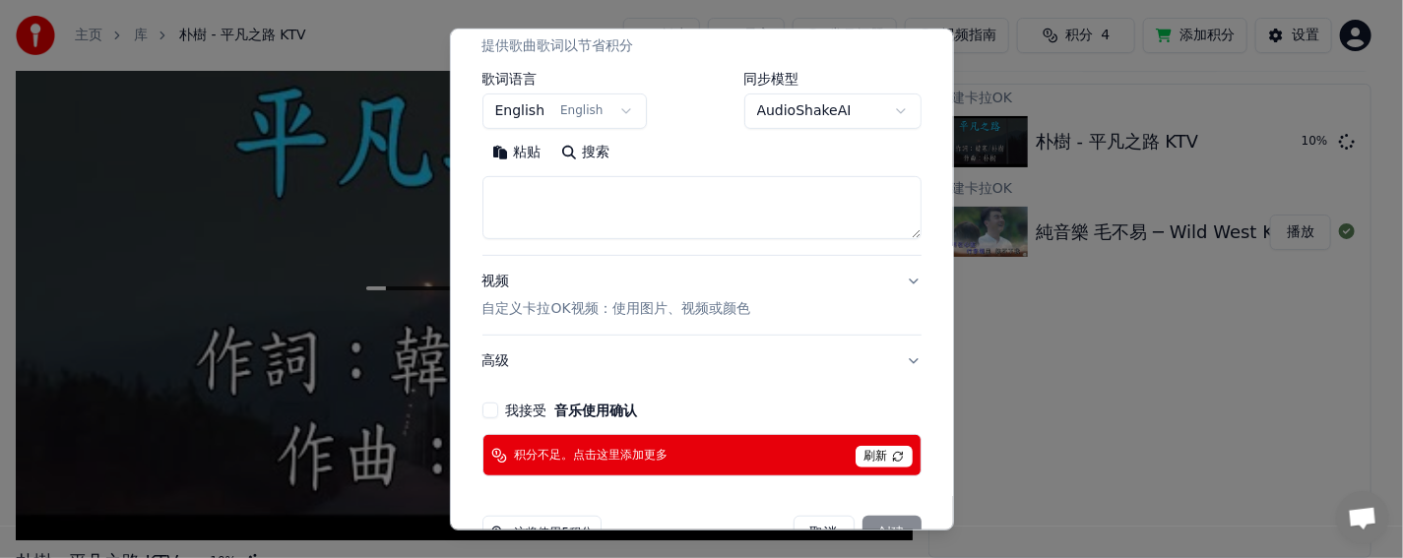
scroll to position [295, 0]
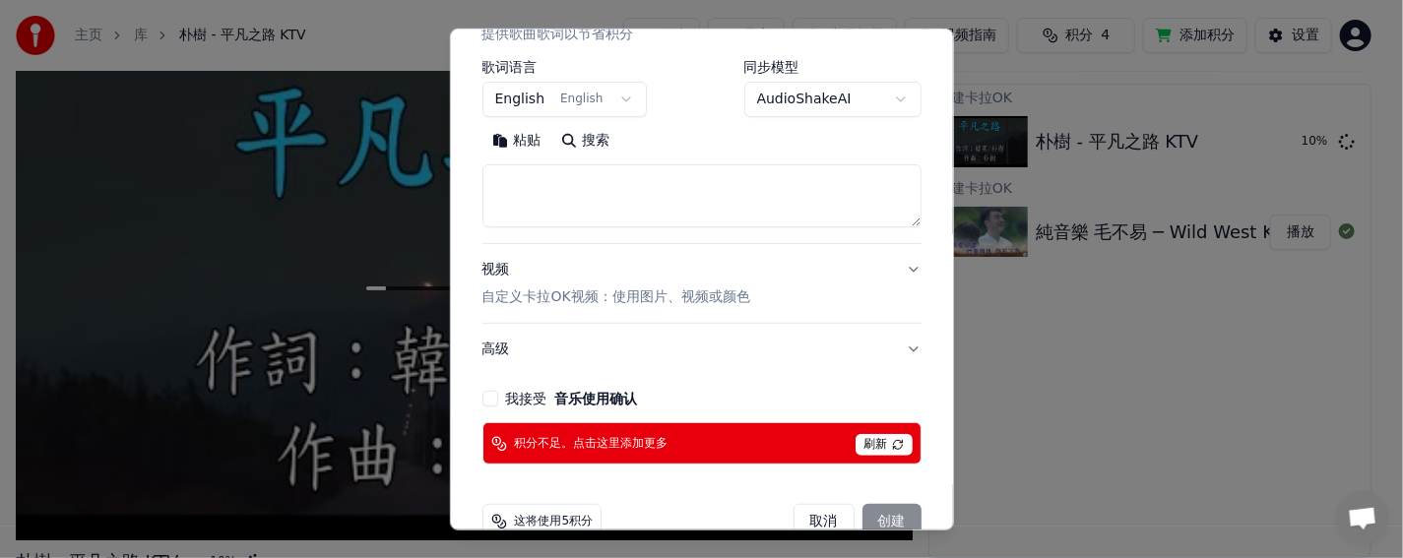
click at [634, 218] on textarea at bounding box center [701, 195] width 439 height 63
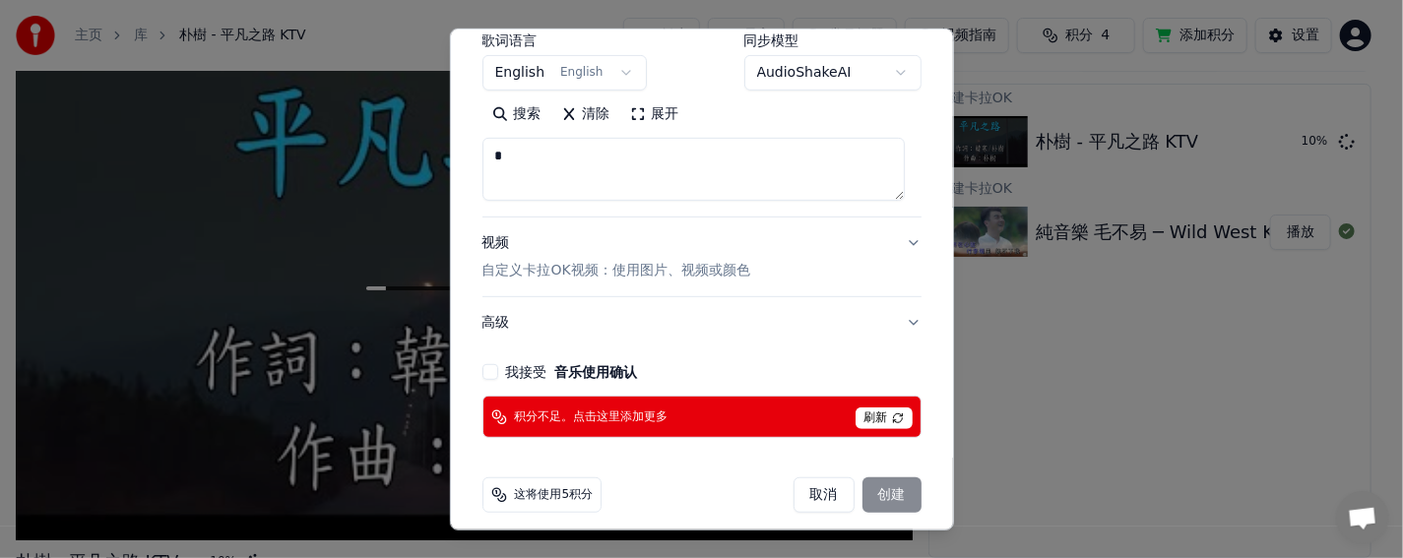
scroll to position [336, 0]
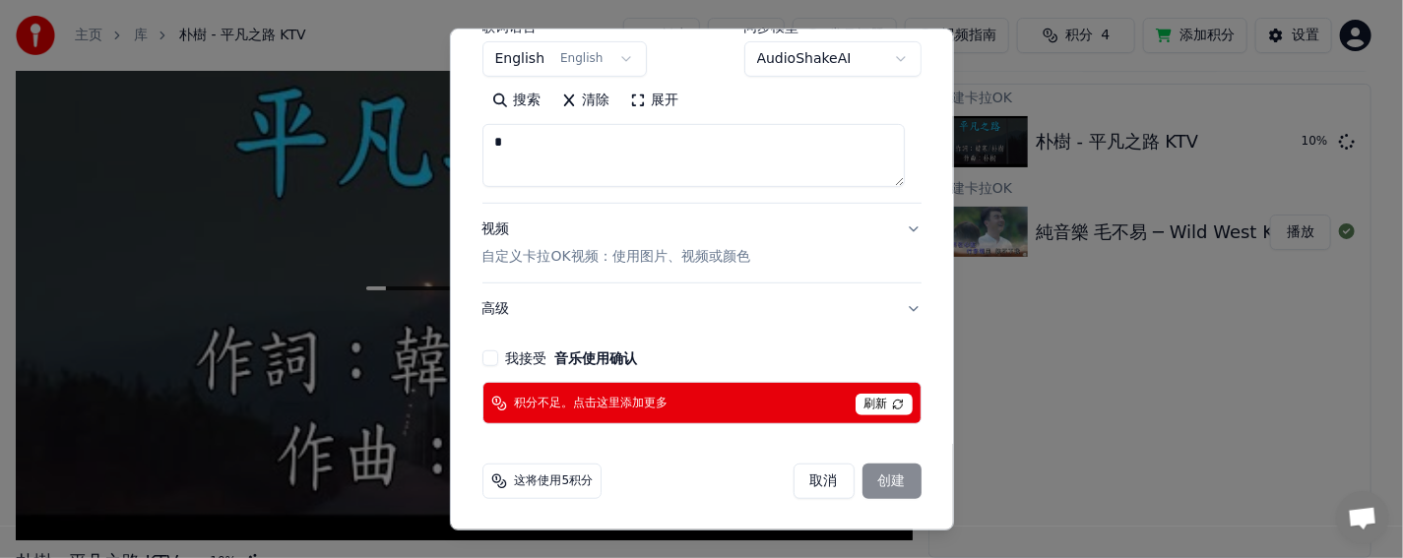
type textarea "*"
click at [510, 351] on label "我接受 音乐使用确认" at bounding box center [572, 358] width 132 height 14
click at [498, 350] on button "我接受 音乐使用确认" at bounding box center [490, 358] width 16 height 16
click at [866, 484] on div "取消 创建" at bounding box center [857, 481] width 128 height 35
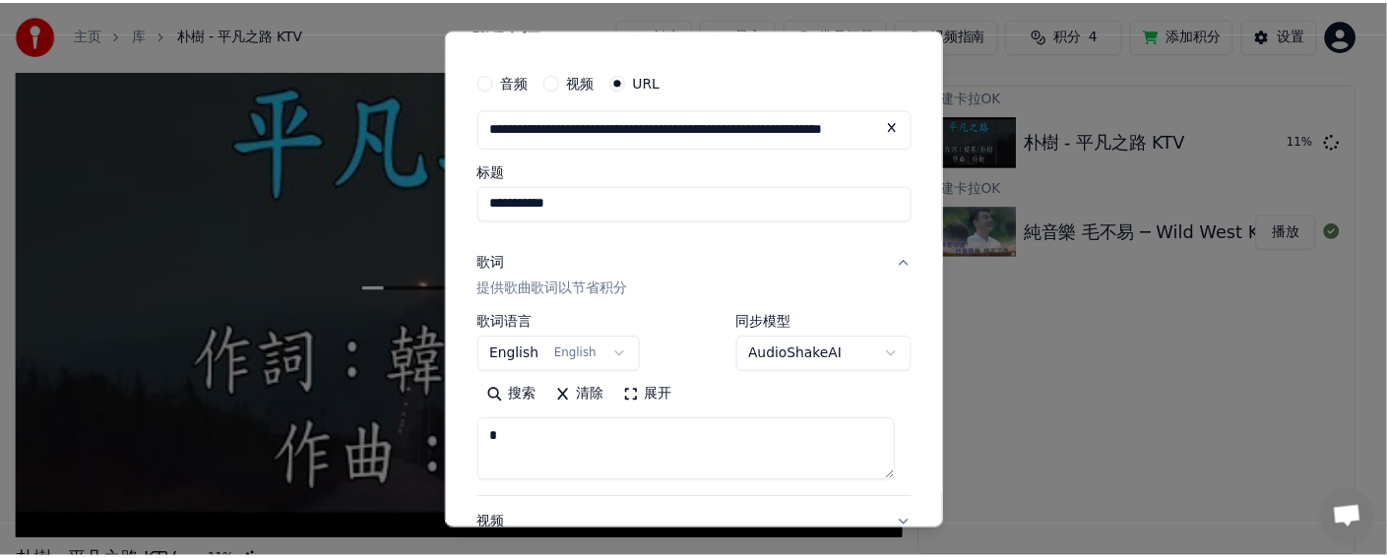
scroll to position [0, 0]
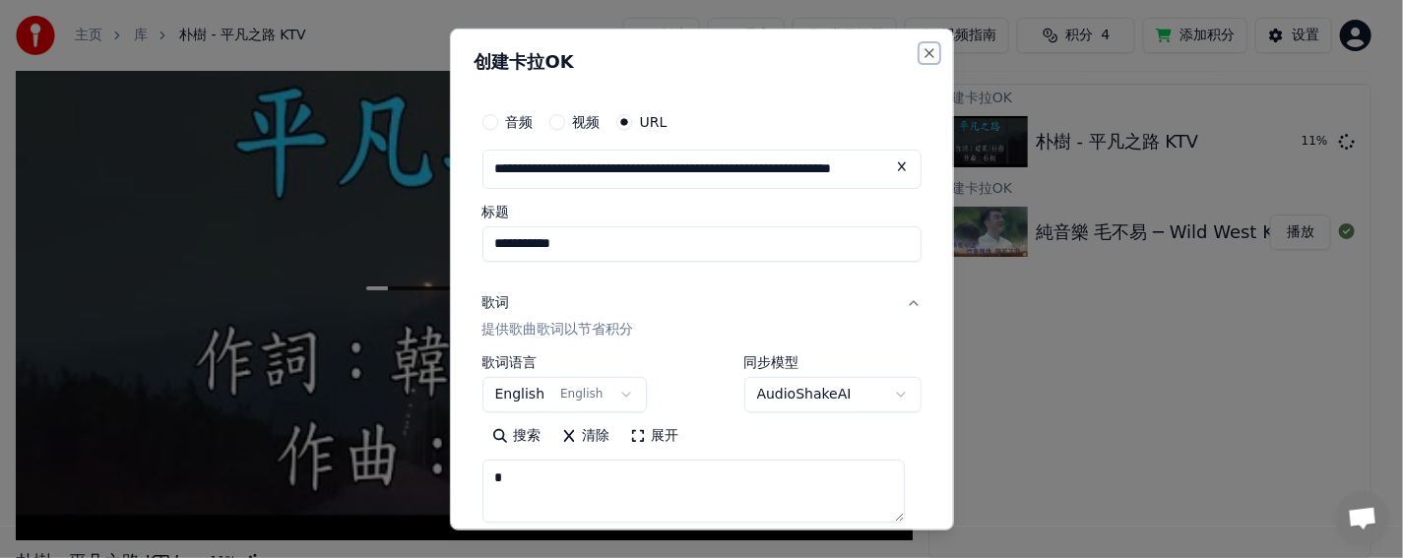
click at [921, 44] on button "Close" at bounding box center [929, 52] width 16 height 16
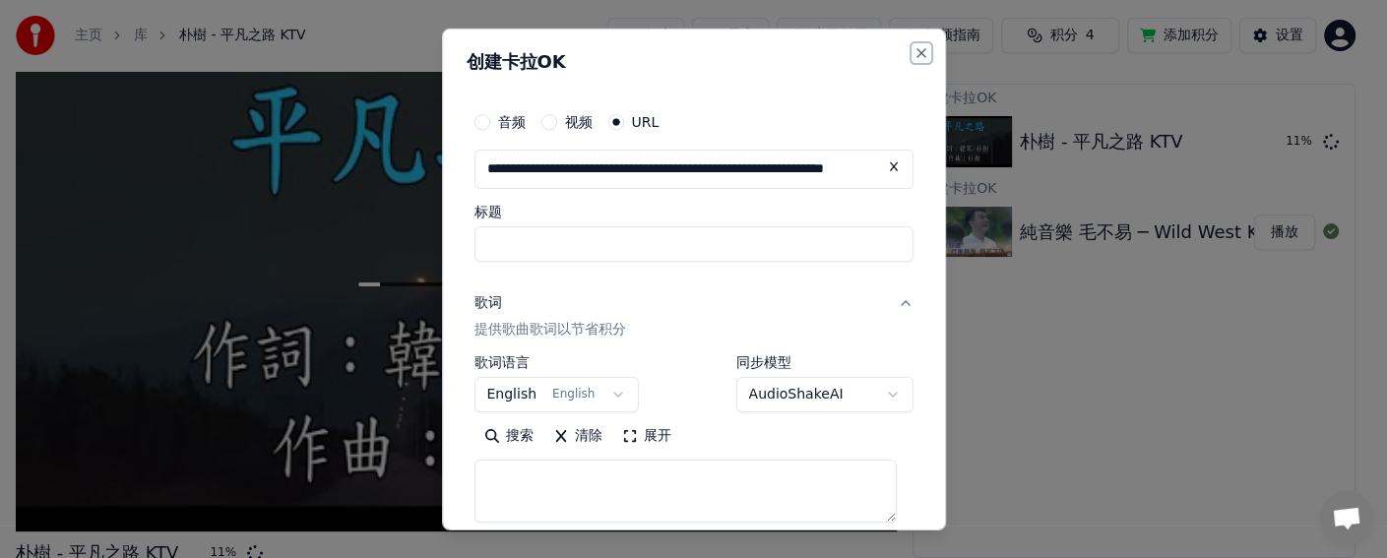
select select
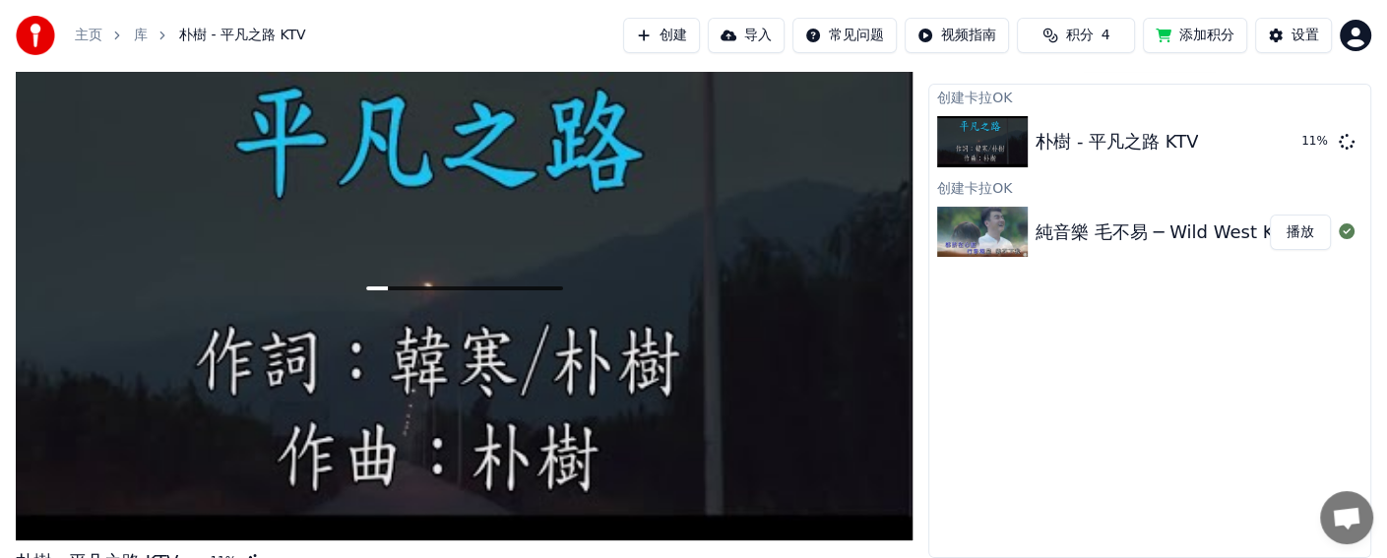
click at [1138, 408] on div "创建卡拉OK 朴樹 - 平凡之路 KTV 11 % 创建卡拉OK 純音樂 毛不易 ─ Wild West KTV 伴唱 Karaoke 伴奏 西野 播放" at bounding box center [1149, 321] width 443 height 474
click at [1188, 38] on button "添加积分" at bounding box center [1195, 35] width 104 height 35
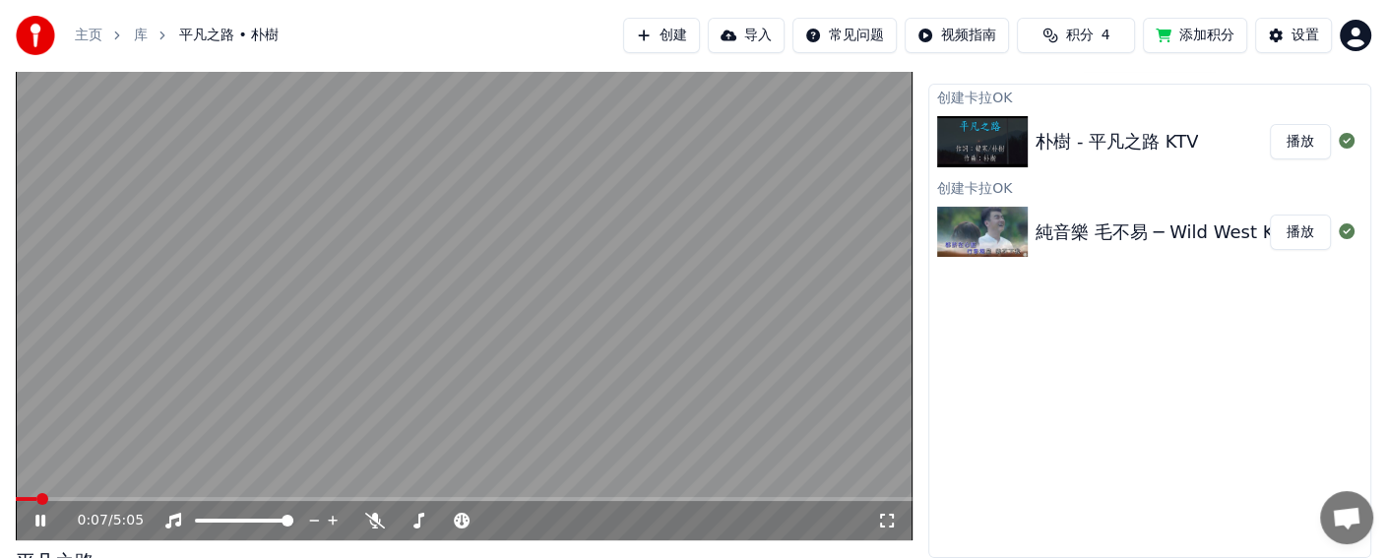
click at [44, 518] on icon at bounding box center [40, 521] width 10 height 12
click at [1111, 221] on div "純音樂 毛不易 ─ Wild West KTV 伴唱 Karaoke 伴奏 西野" at bounding box center [1266, 233] width 461 height 28
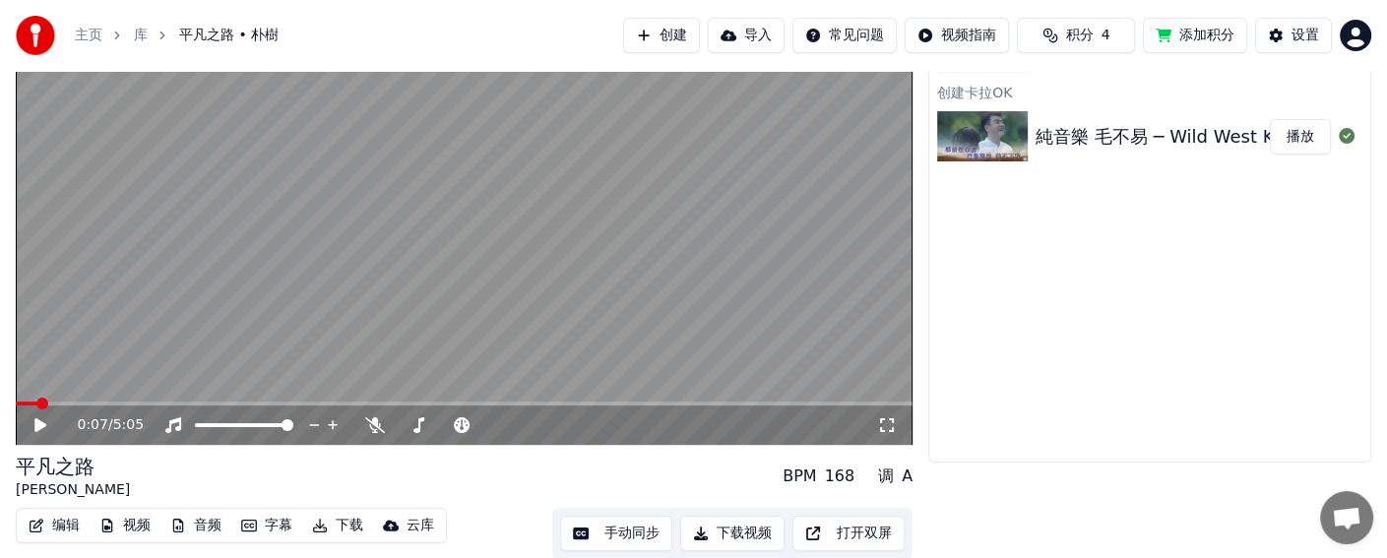
scroll to position [131, 0]
click at [717, 533] on button "下载视频" at bounding box center [732, 532] width 104 height 35
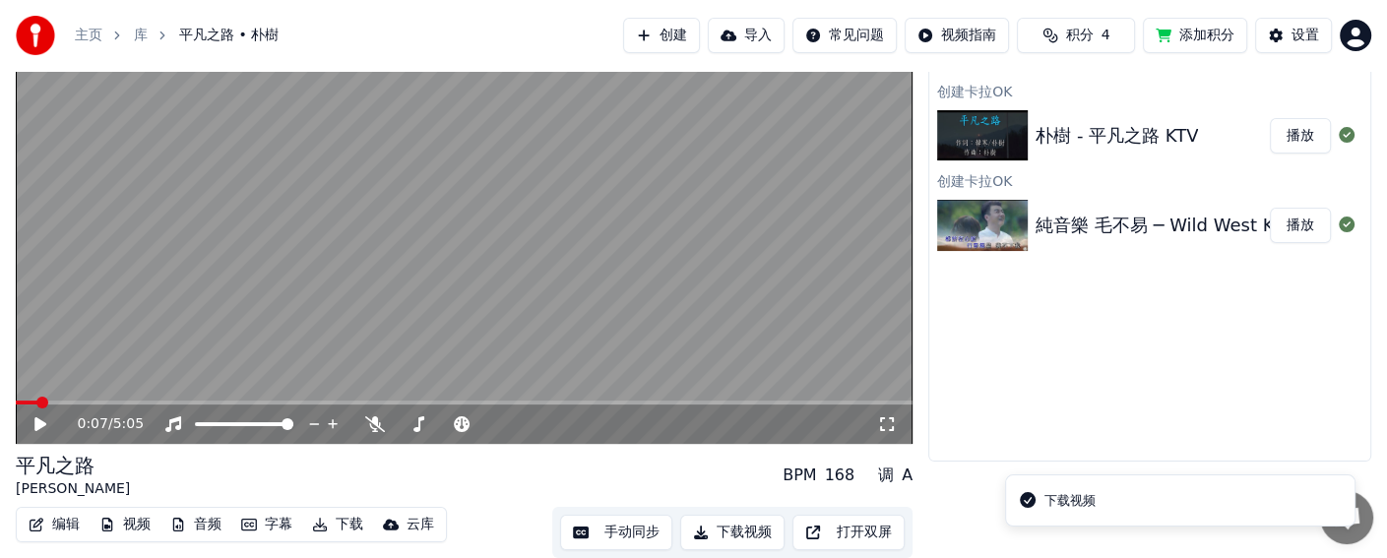
click at [992, 222] on img at bounding box center [982, 225] width 91 height 51
click at [1283, 223] on button "播放" at bounding box center [1300, 225] width 61 height 35
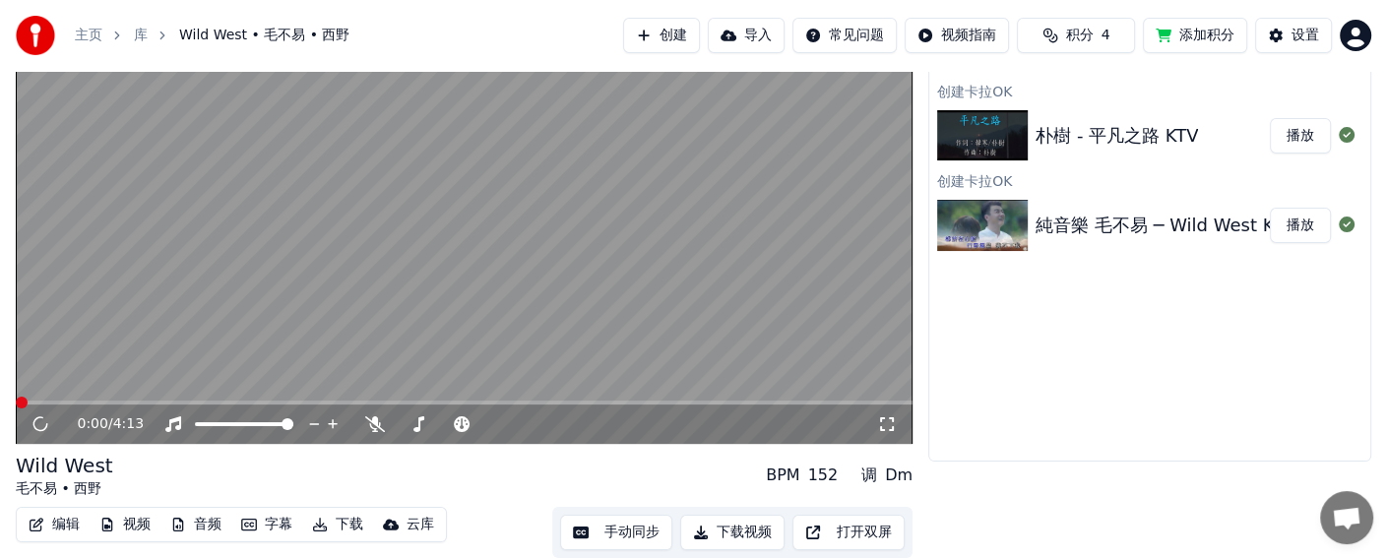
click at [739, 535] on button "下载视频" at bounding box center [732, 532] width 104 height 35
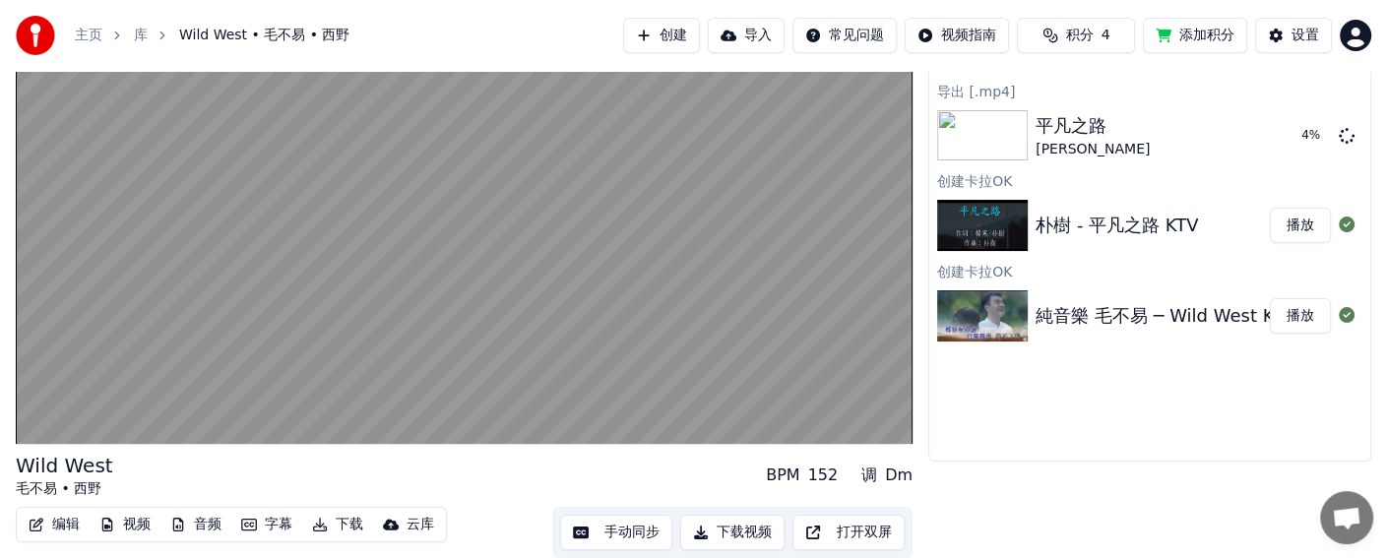
click at [1107, 309] on div "純音樂 毛不易 ─ Wild West KTV 伴唱 Karaoke 伴奏 西野" at bounding box center [1266, 316] width 461 height 28
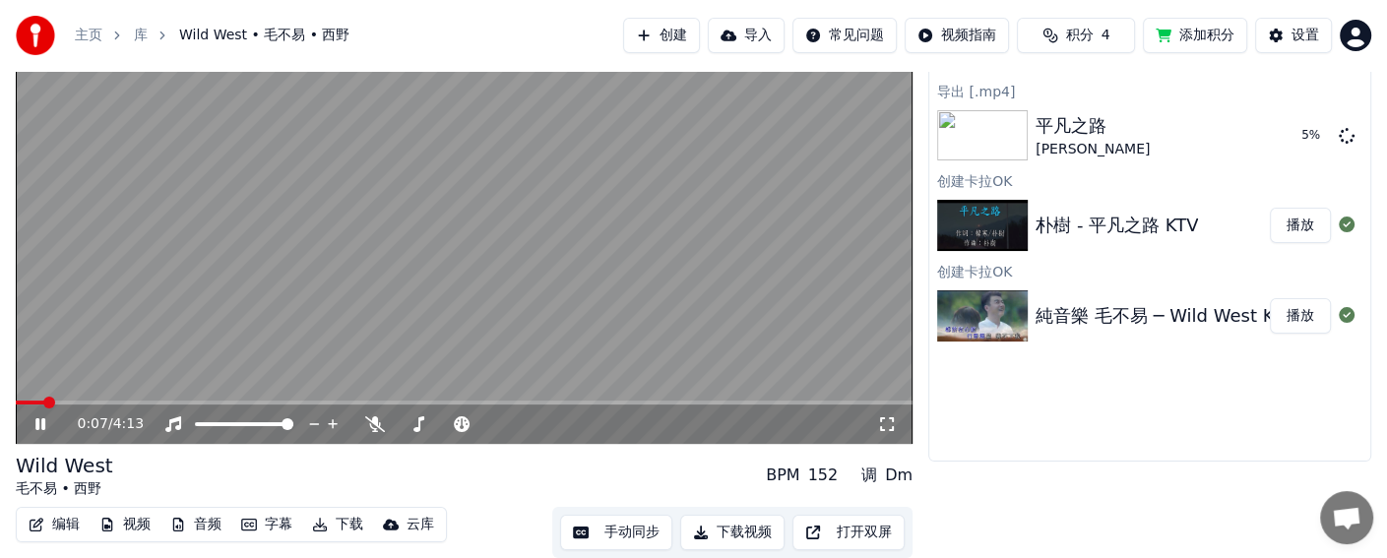
click at [39, 422] on icon at bounding box center [54, 424] width 45 height 16
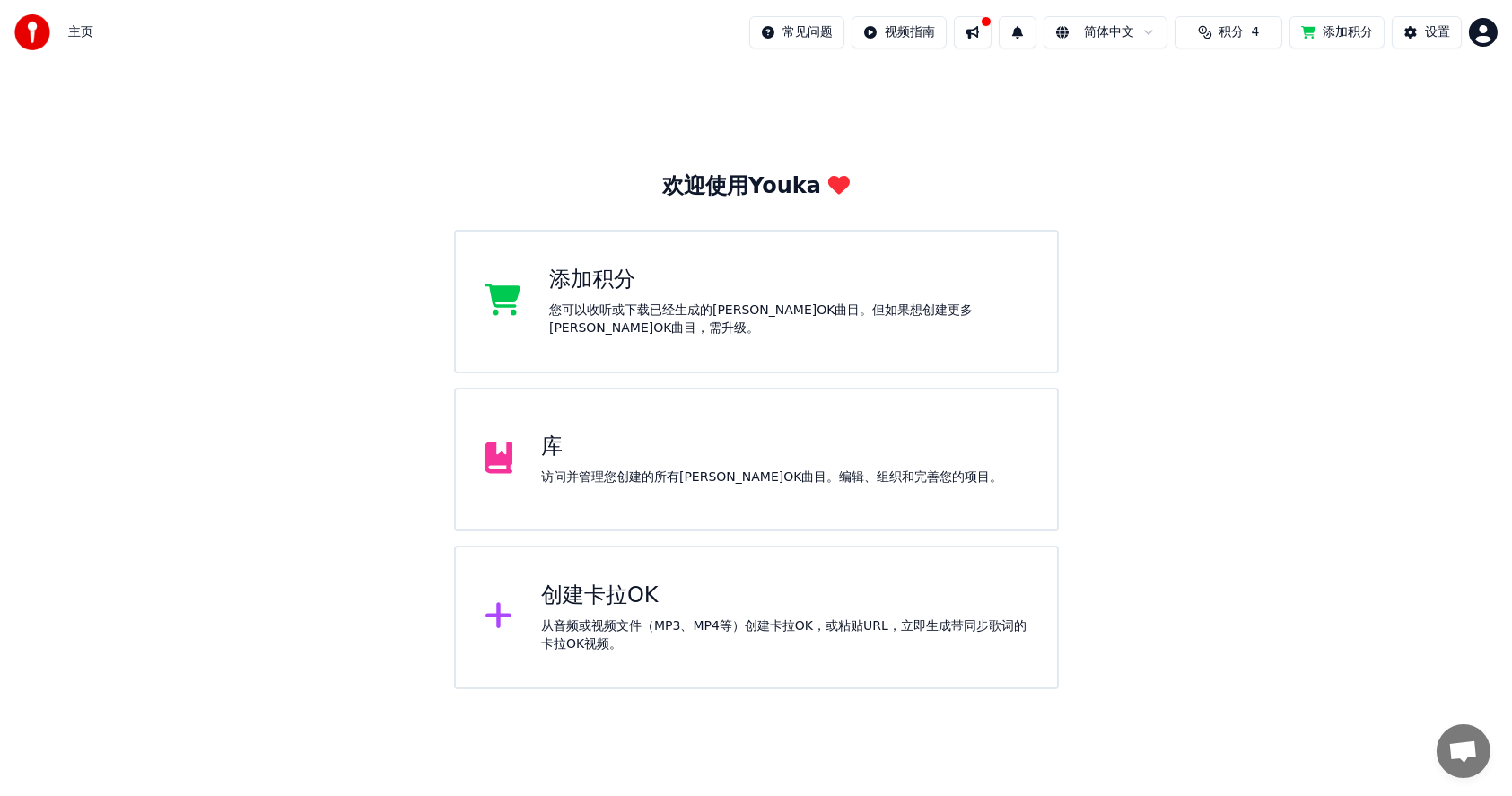
click at [667, 460] on div "库" at bounding box center [772, 447] width 462 height 29
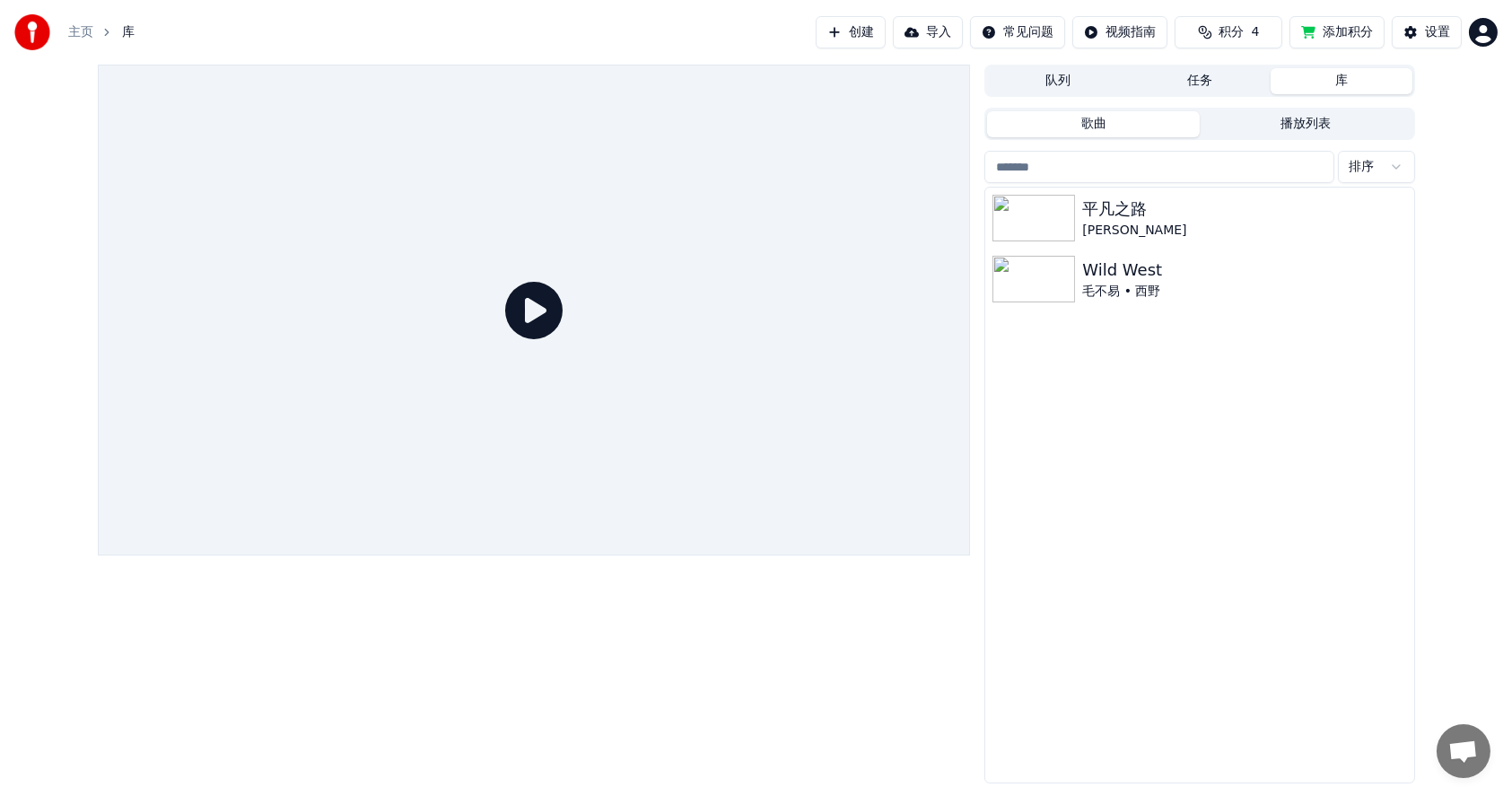
click at [1085, 519] on div "平凡之路 朴樹 Wild West 毛不易 • 西野" at bounding box center [1199, 485] width 428 height 595
click at [1394, 210] on icon "button" at bounding box center [1398, 217] width 18 height 15
click at [1414, 315] on div "打开目录" at bounding box center [1398, 309] width 137 height 29
click at [1075, 277] on div at bounding box center [1037, 279] width 89 height 47
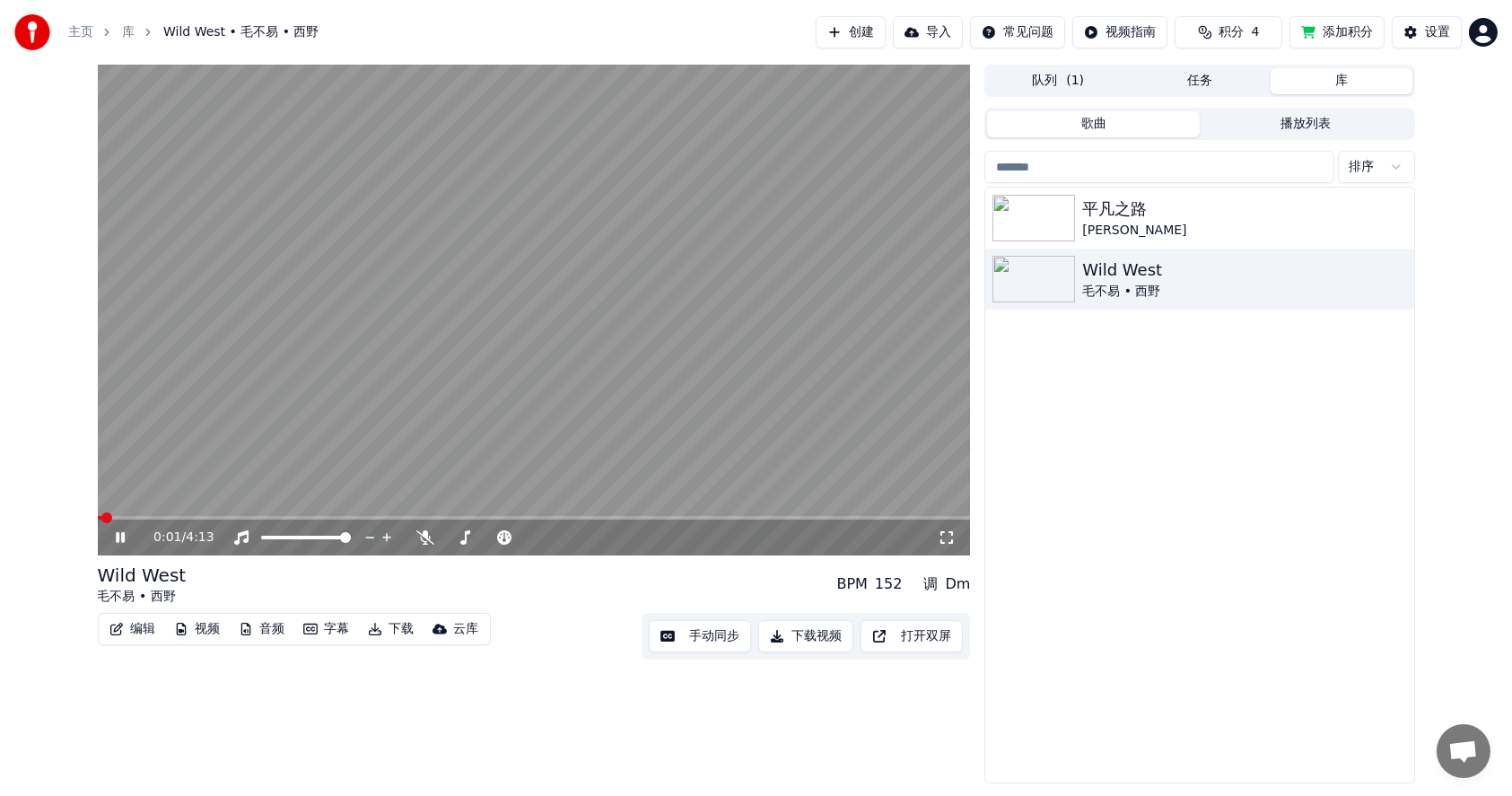
click at [809, 635] on button "下载视频" at bounding box center [806, 636] width 95 height 32
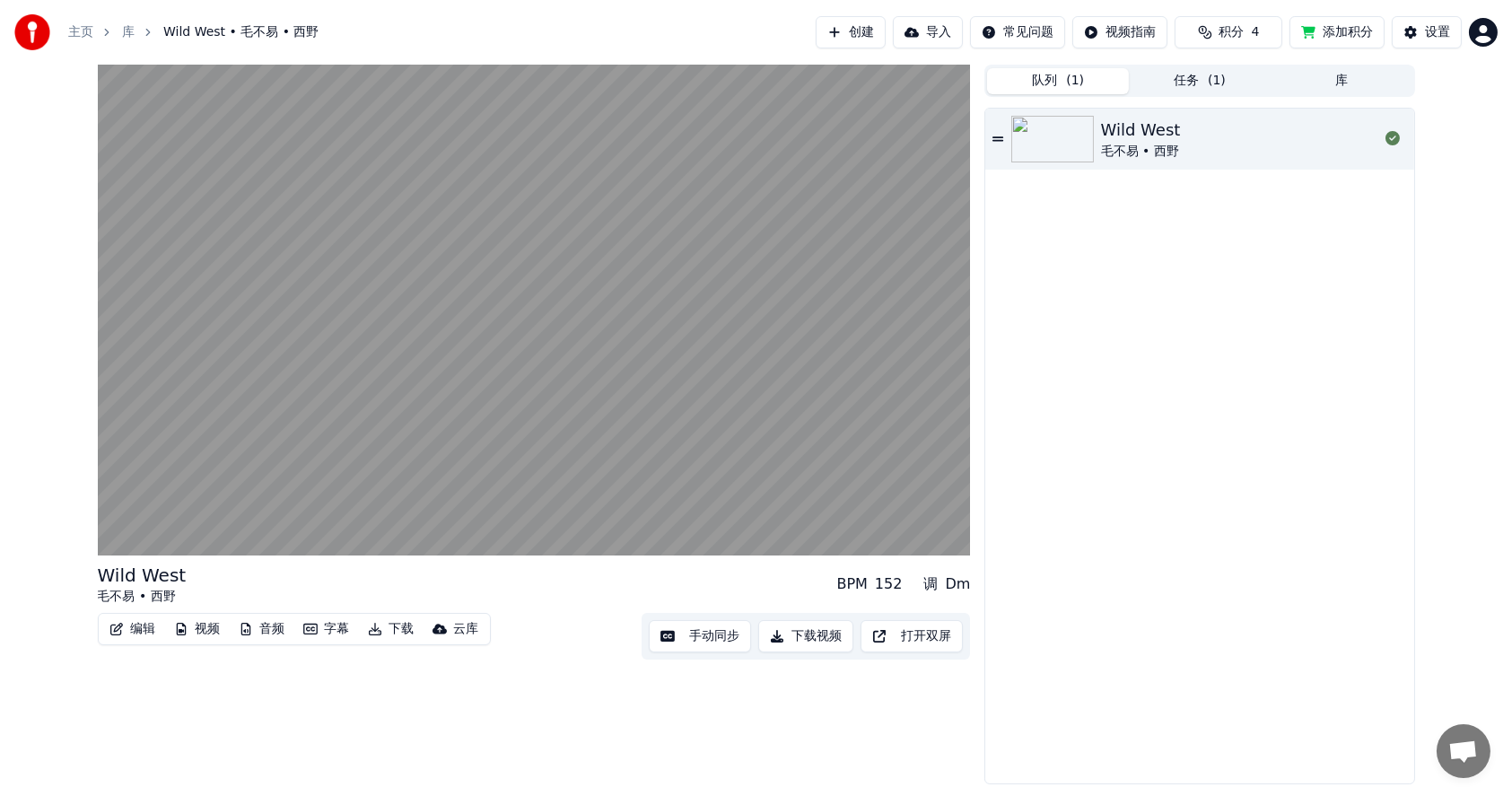
click at [1065, 83] on span "( 1 )" at bounding box center [1075, 81] width 18 height 18
click at [1322, 73] on button "库" at bounding box center [1342, 81] width 142 height 26
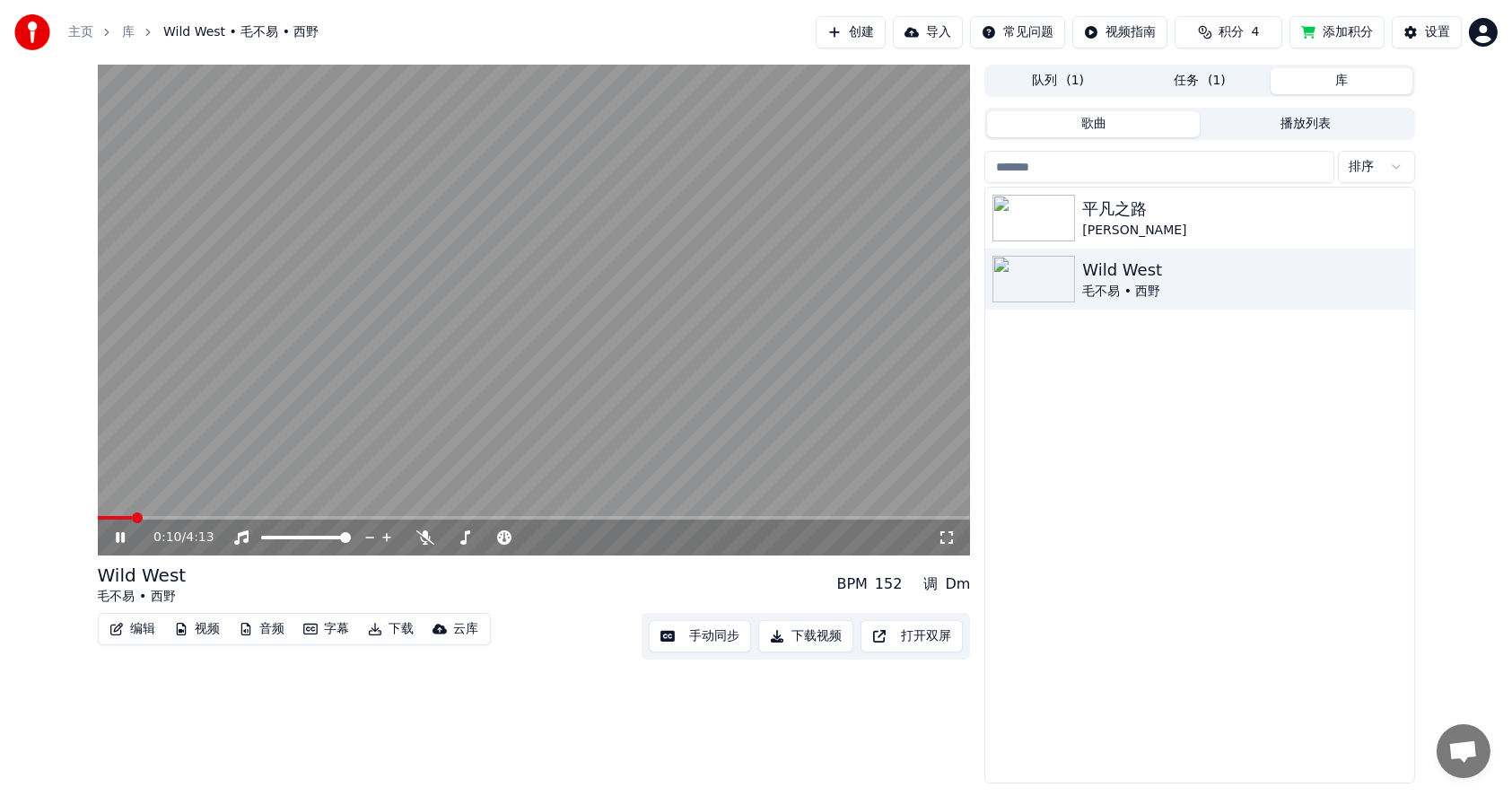
click at [1054, 74] on button "队列 ( 1 )" at bounding box center [1058, 81] width 142 height 26
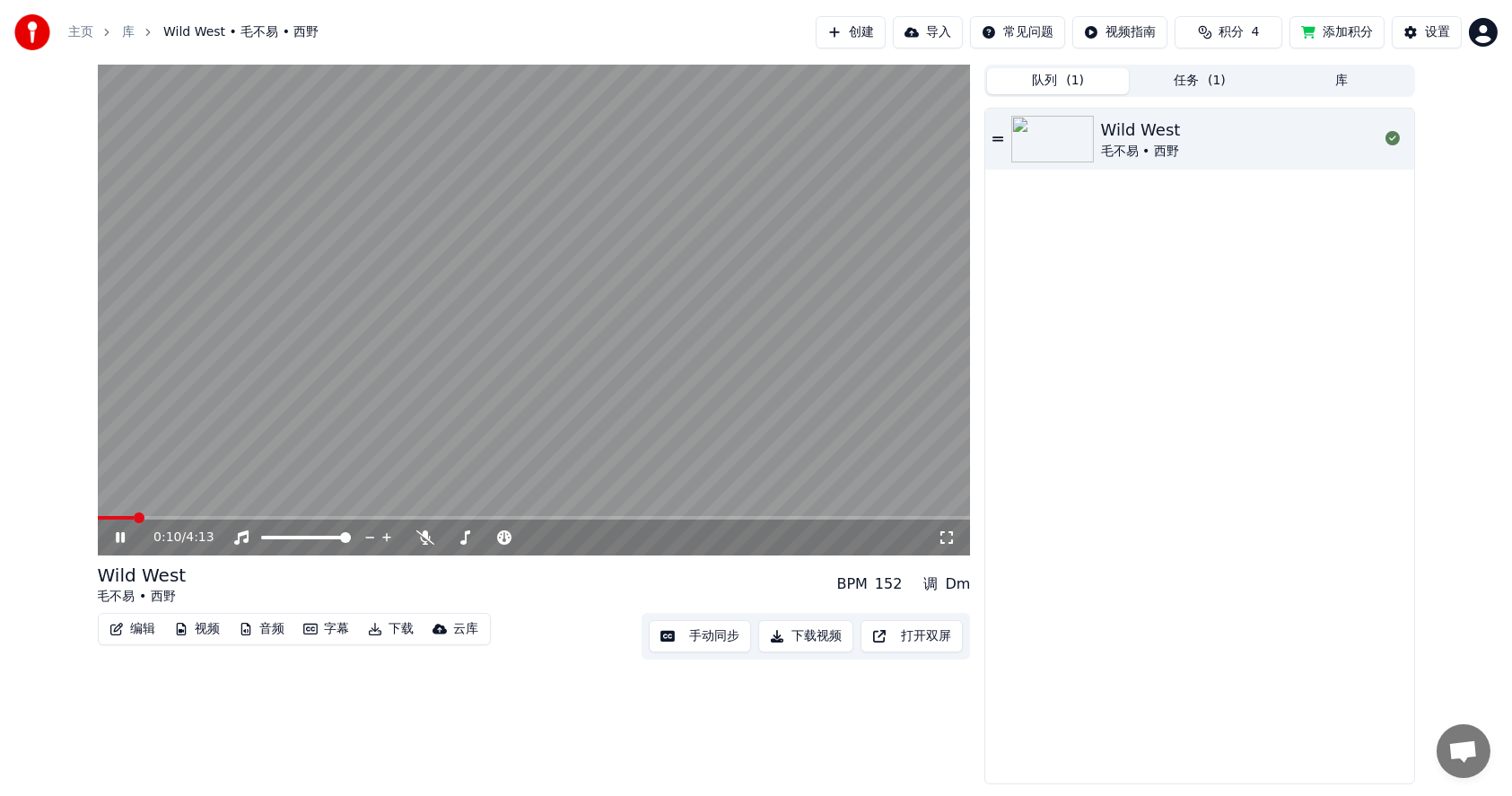
click at [1189, 76] on button "任务 ( 1 )" at bounding box center [1199, 81] width 142 height 26
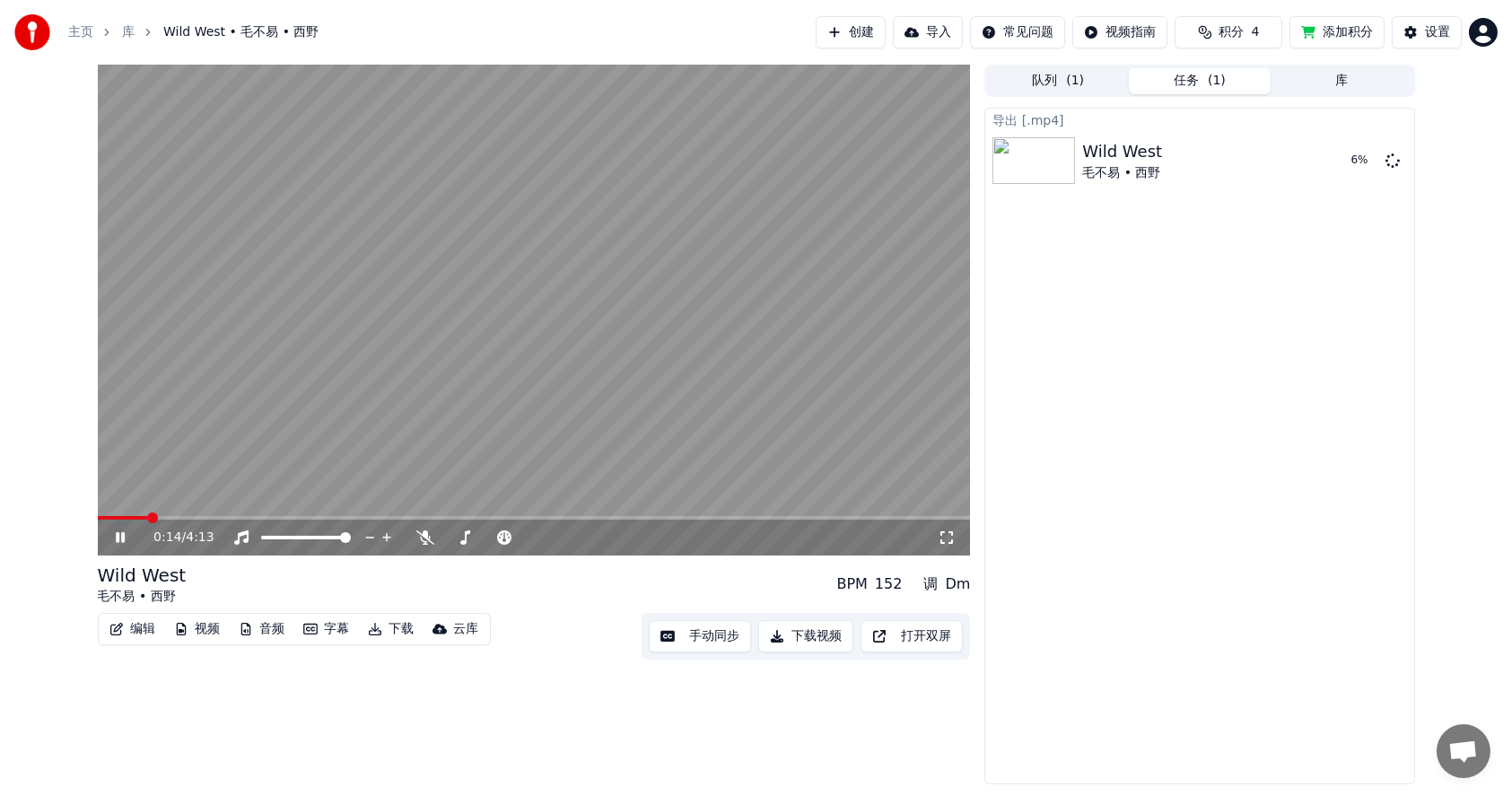
click at [123, 541] on icon at bounding box center [120, 538] width 9 height 11
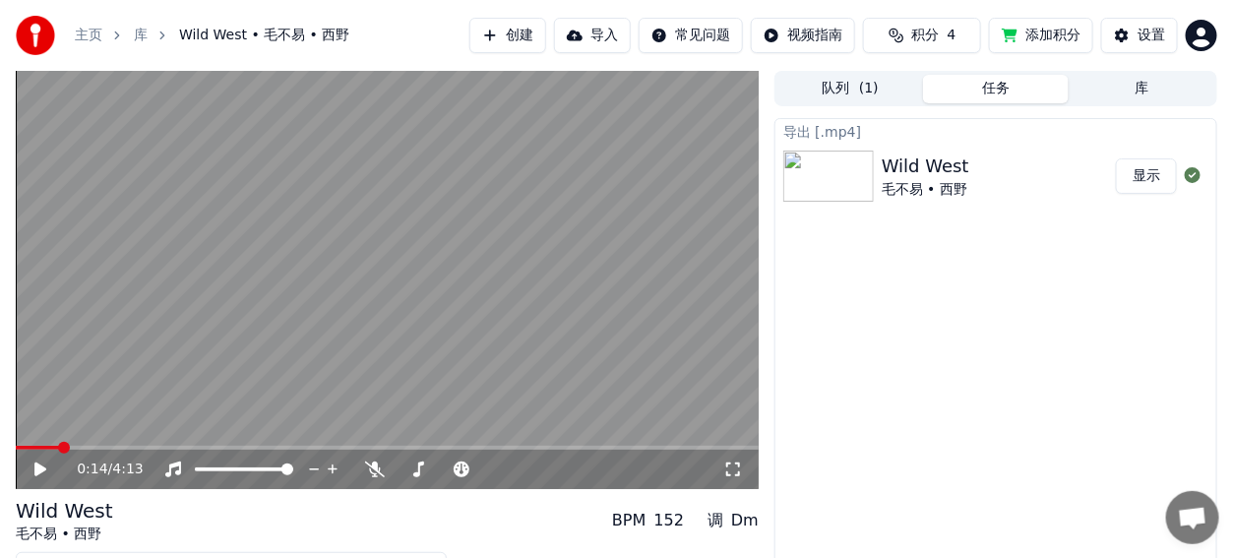
click at [1144, 174] on button "显示" at bounding box center [1146, 175] width 61 height 35
drag, startPoint x: 1113, startPoint y: 278, endPoint x: 1184, endPoint y: 142, distance: 153.2
click at [1113, 278] on div "导出 [.mp4] Wild West 毛不易 • 西野 显示" at bounding box center [996, 355] width 443 height 474
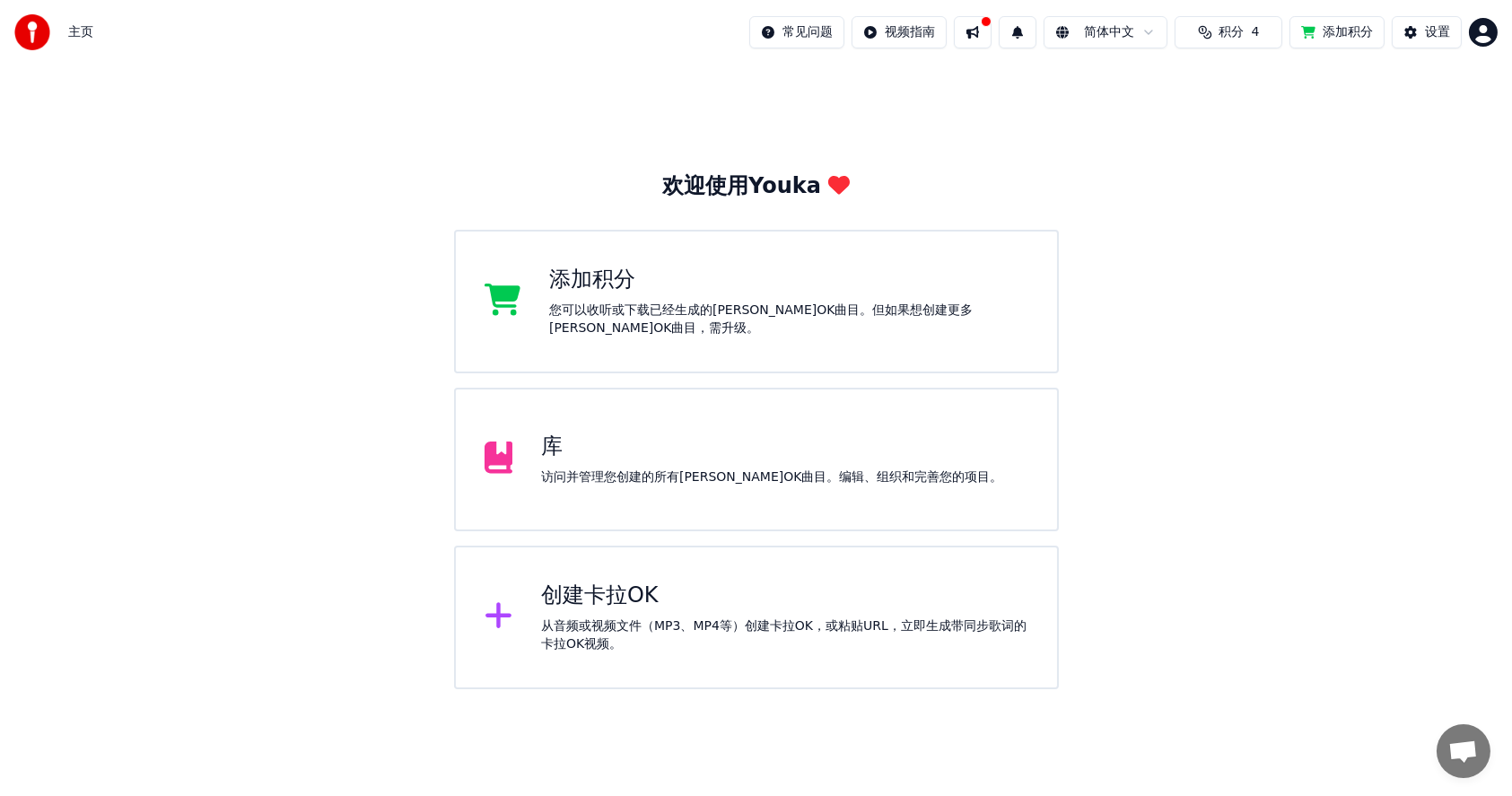
click at [687, 435] on div "库" at bounding box center [772, 447] width 462 height 29
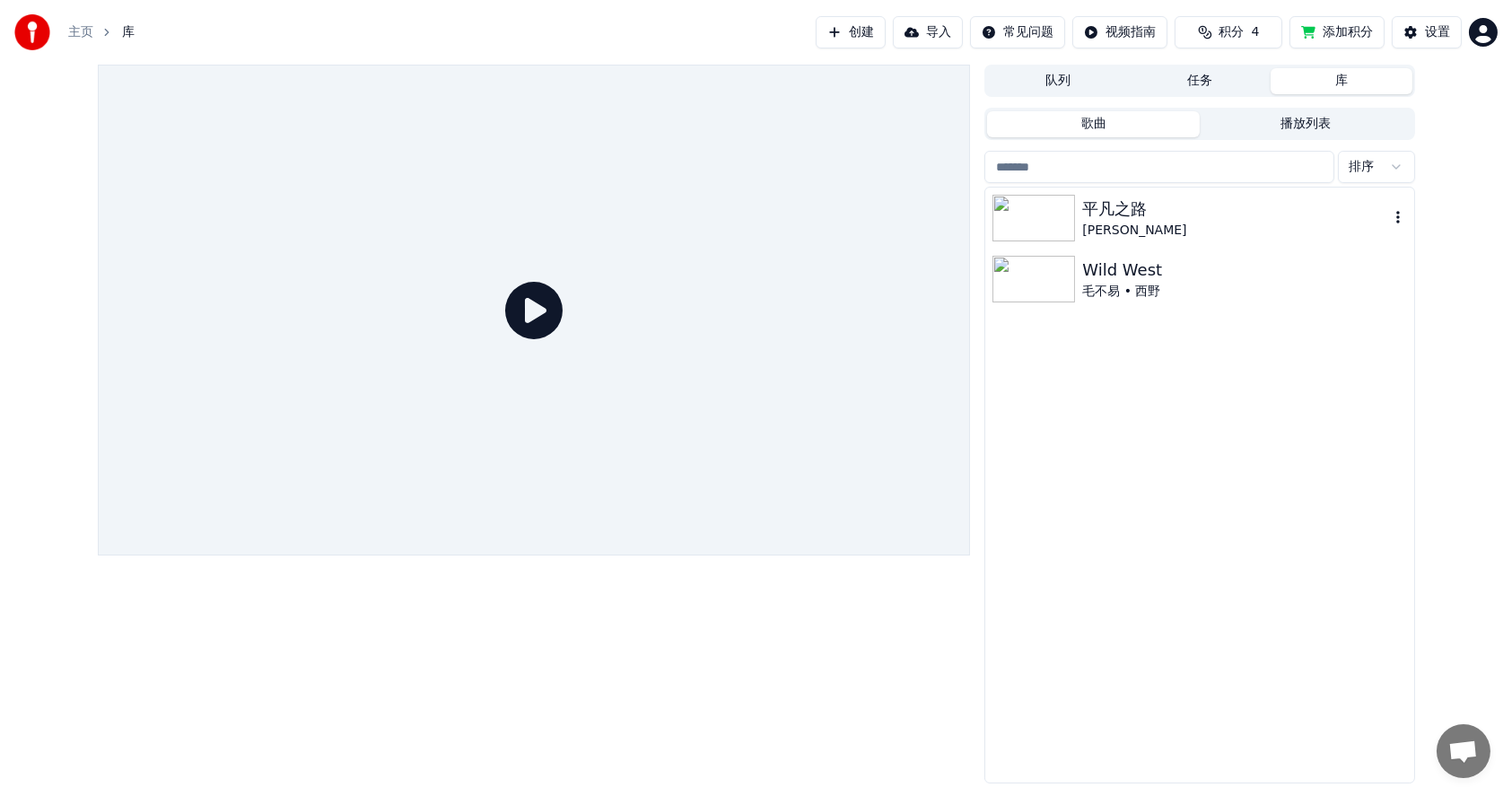
click at [1397, 216] on icon "button" at bounding box center [1398, 217] width 4 height 13
click at [1372, 366] on div "删除" at bounding box center [1398, 367] width 137 height 29
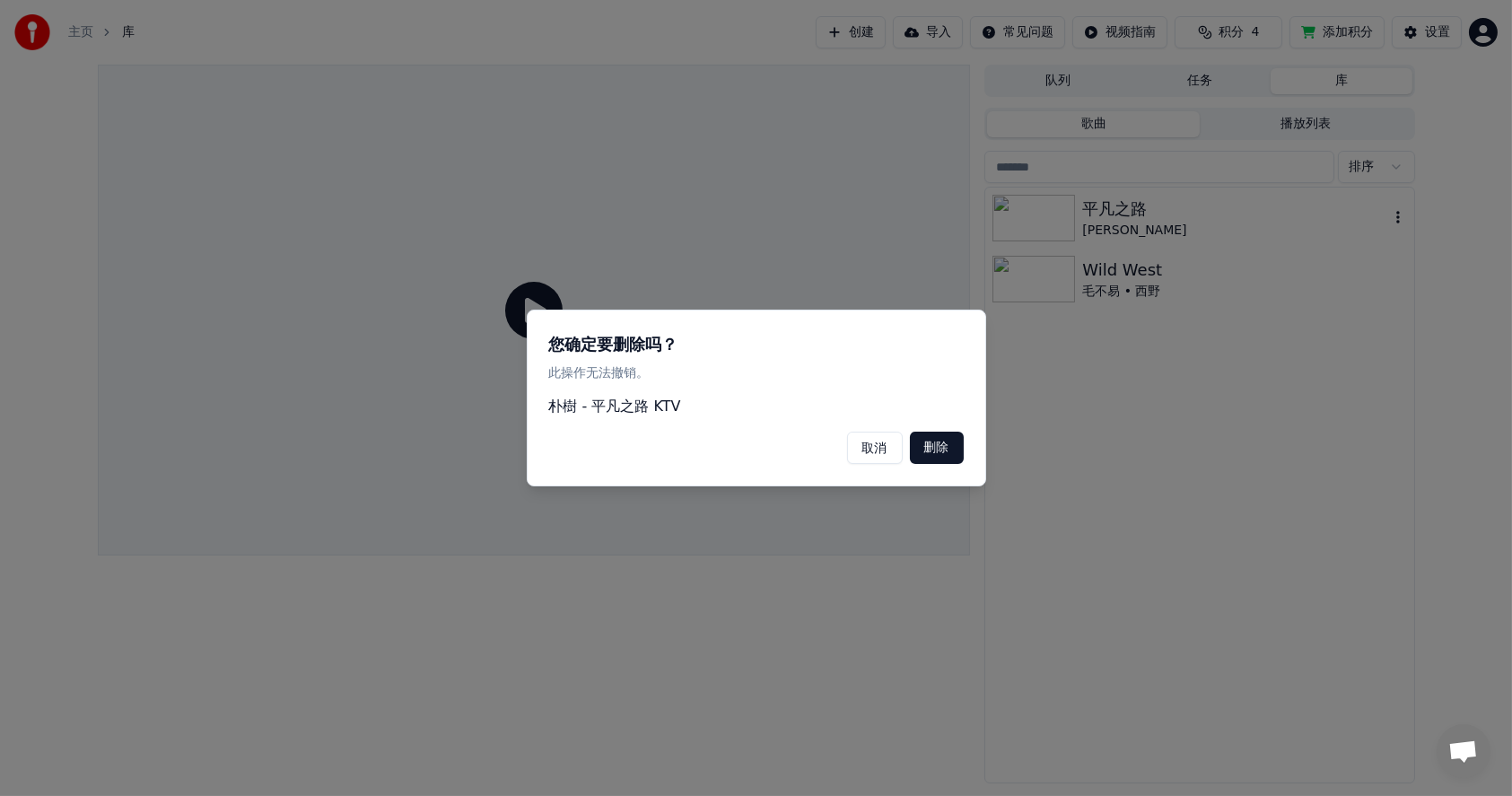
click at [943, 449] on button "删除" at bounding box center [936, 447] width 54 height 32
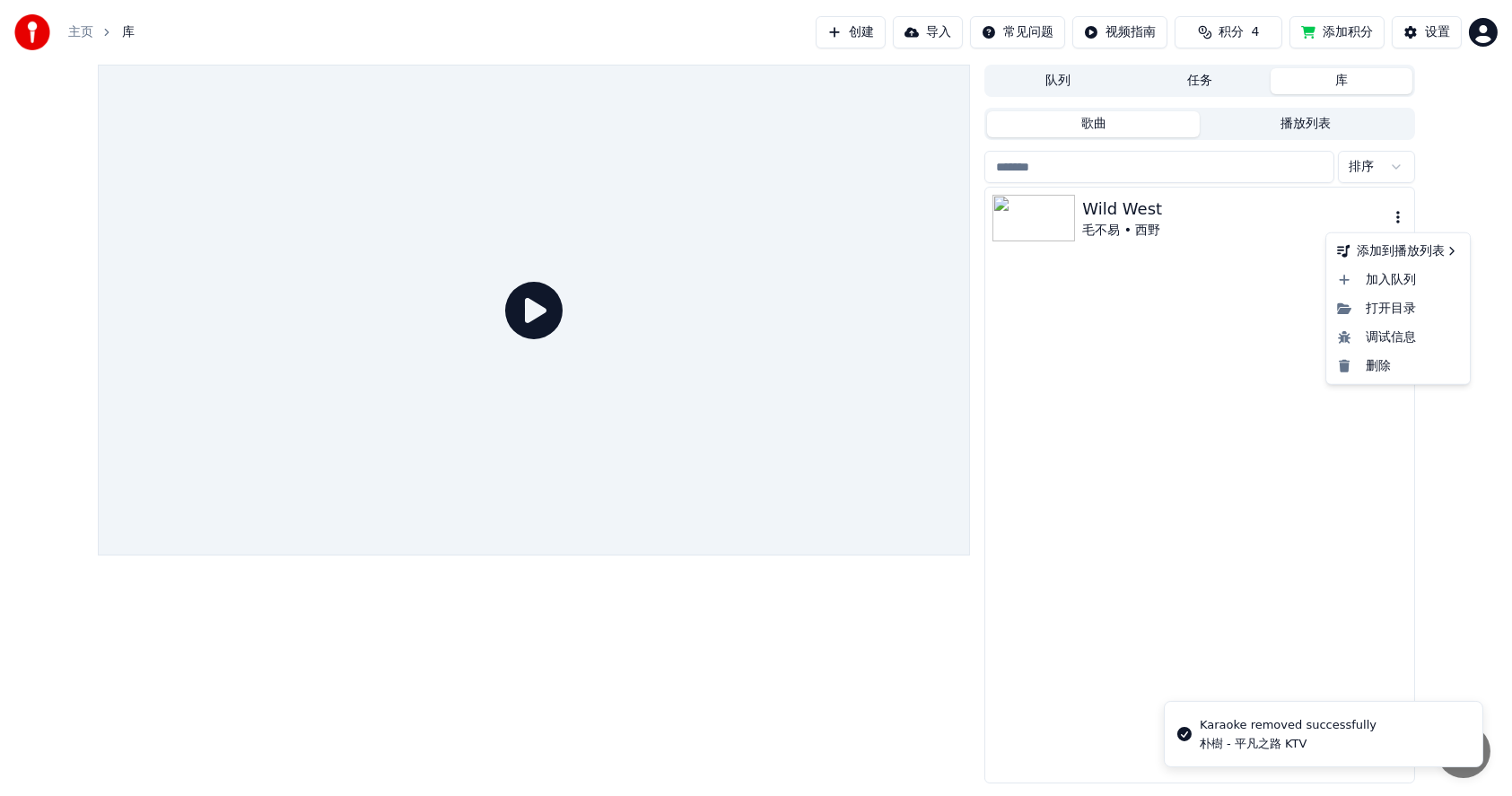
click at [1392, 217] on icon "button" at bounding box center [1398, 217] width 18 height 15
click at [1370, 366] on div "删除" at bounding box center [1398, 367] width 137 height 29
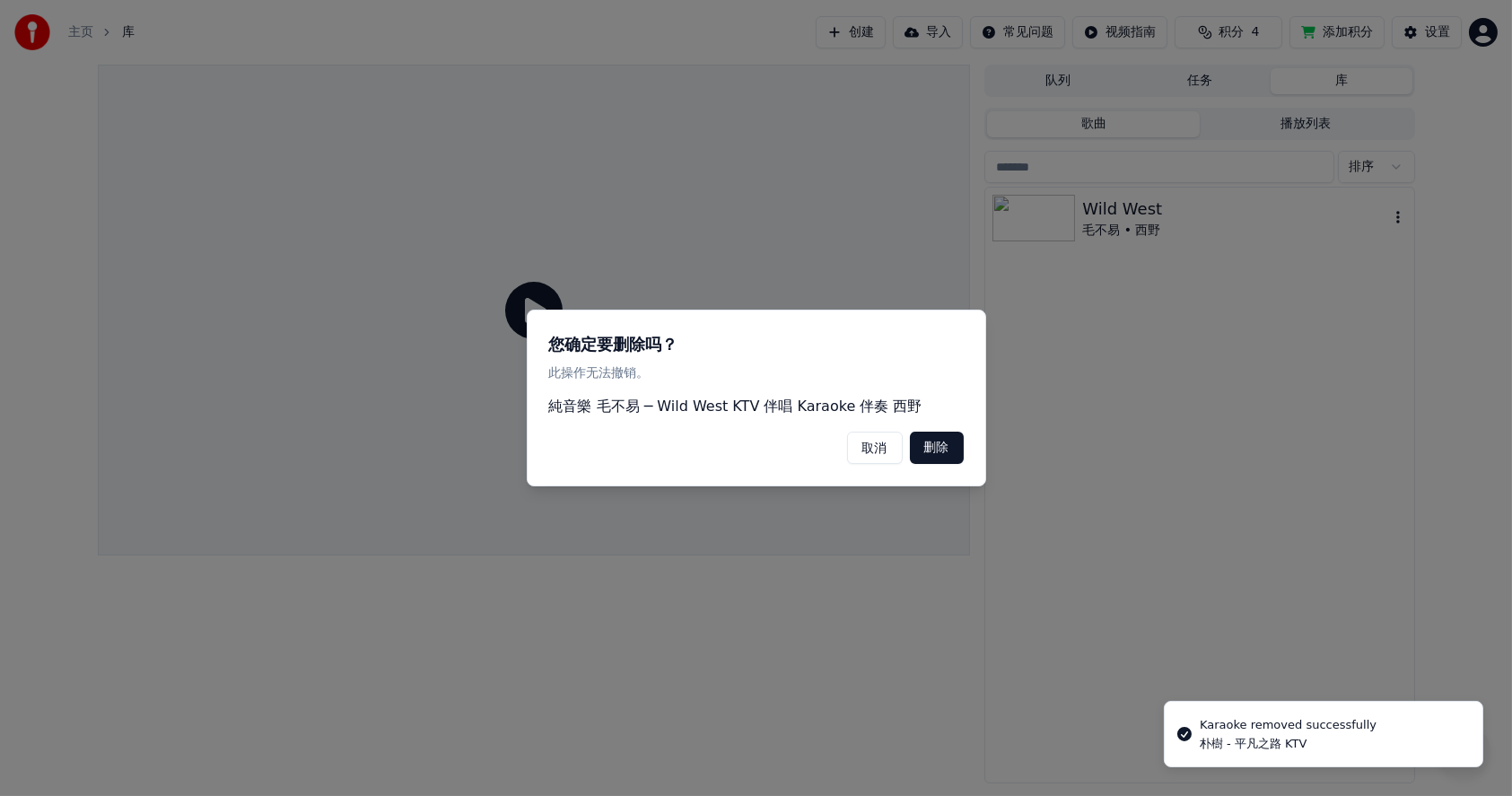
click at [933, 442] on button "删除" at bounding box center [936, 447] width 54 height 32
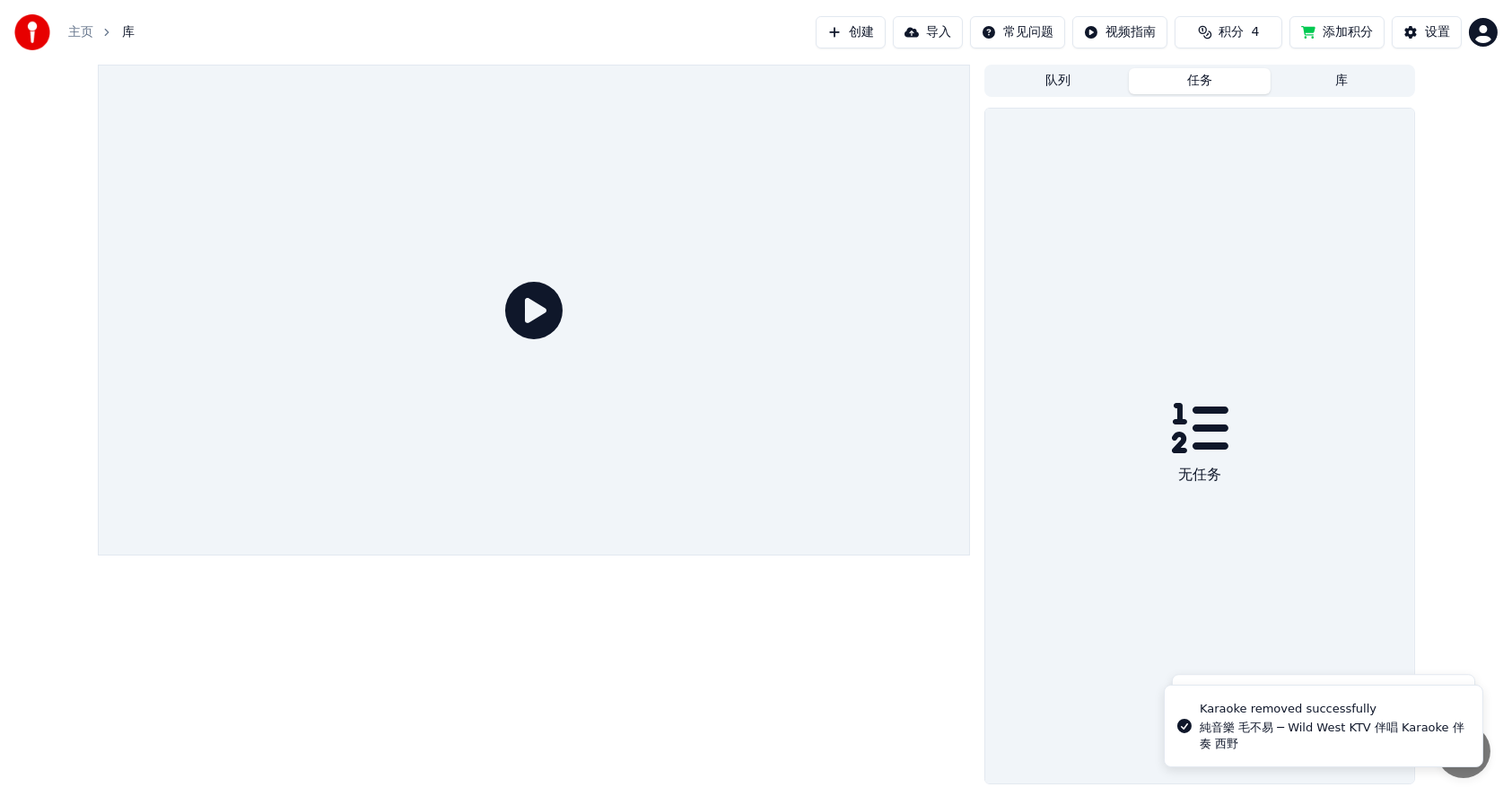
click at [1208, 76] on button "任务" at bounding box center [1199, 81] width 142 height 26
click at [1074, 80] on button "队列" at bounding box center [1058, 81] width 142 height 26
click at [1204, 80] on button "任务" at bounding box center [1199, 81] width 142 height 26
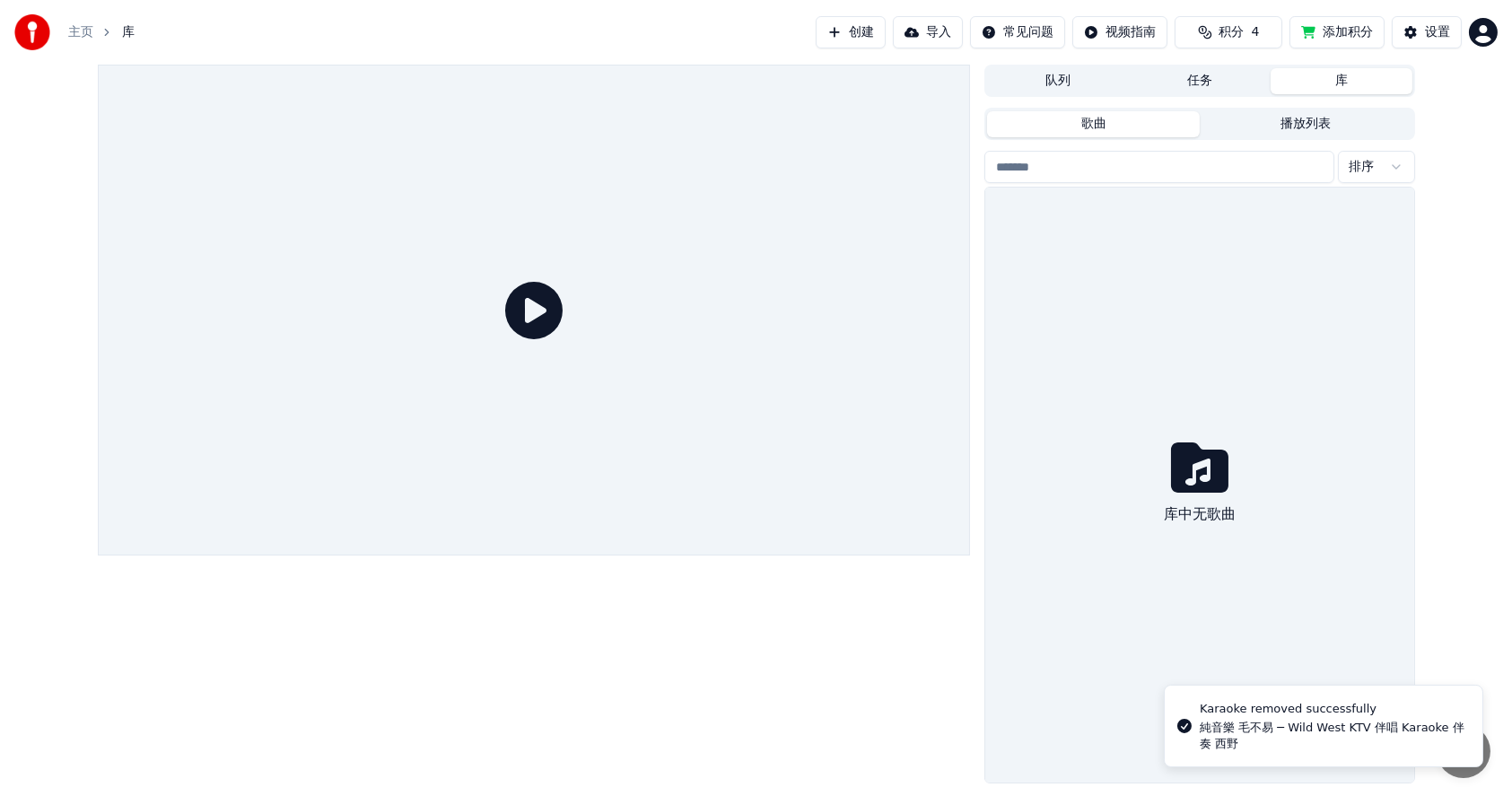
click at [1311, 81] on button "库" at bounding box center [1342, 81] width 142 height 26
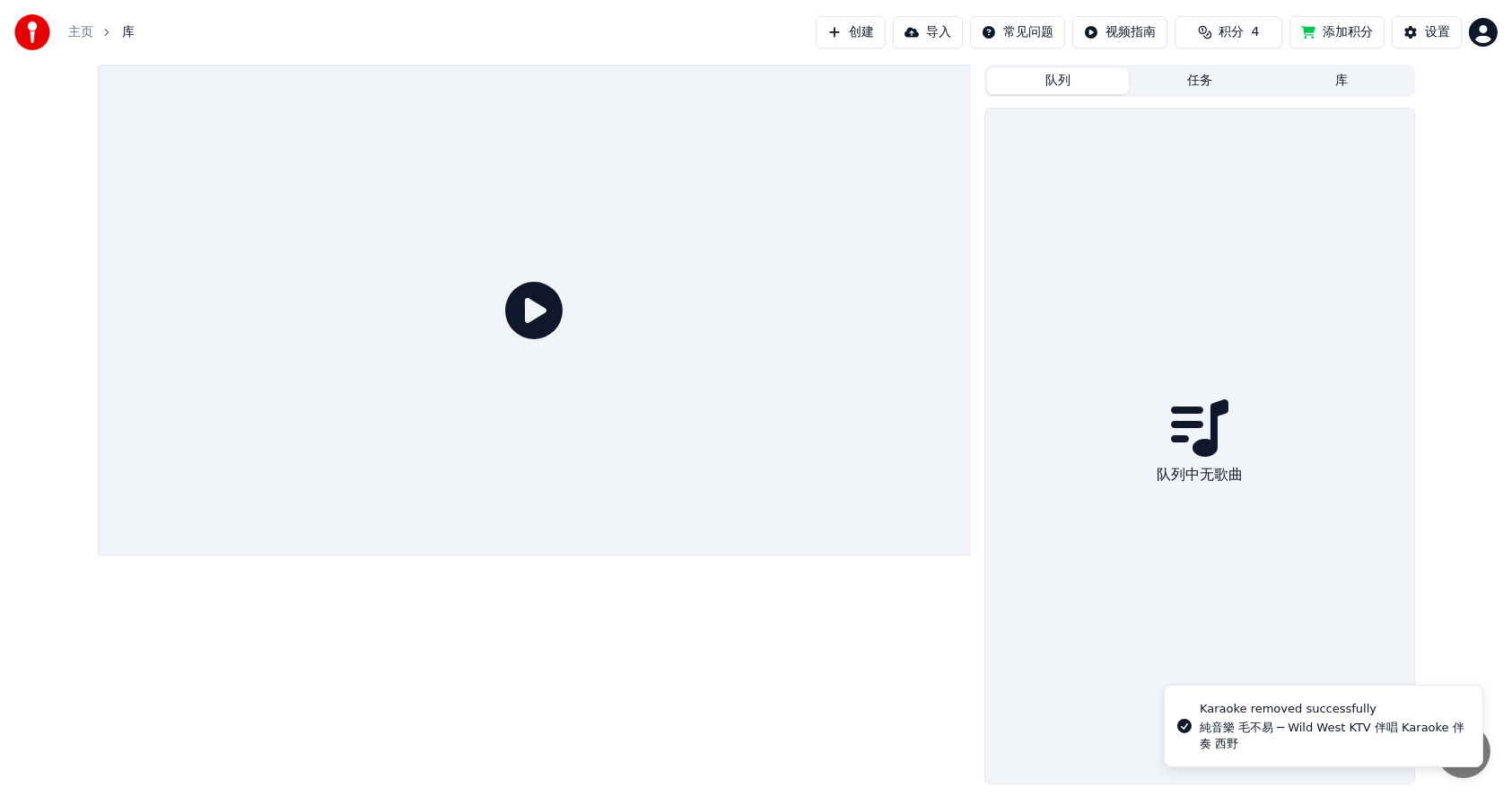
click at [1078, 87] on button "队列" at bounding box center [1058, 81] width 142 height 26
